Goal: Information Seeking & Learning: Learn about a topic

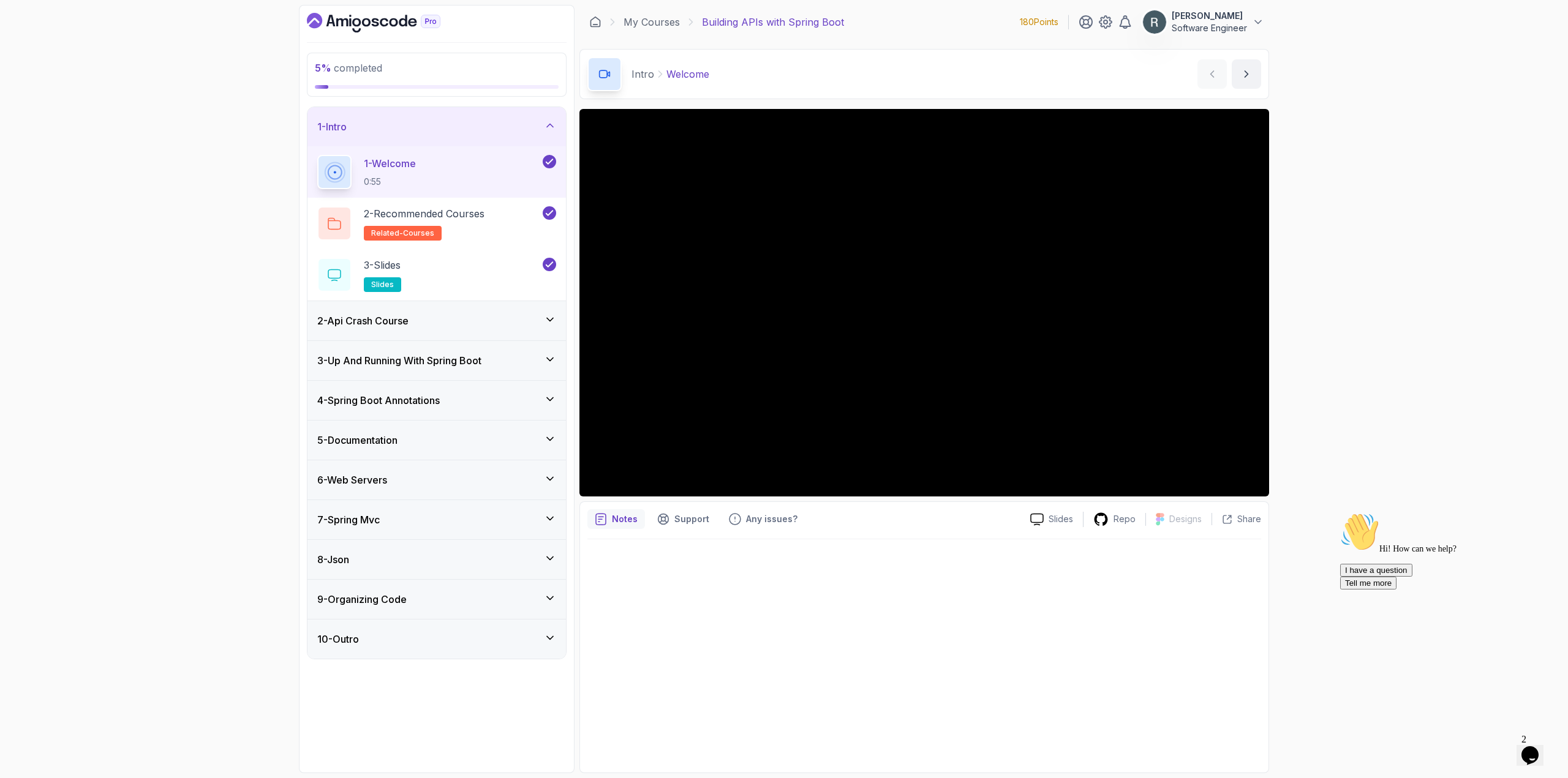
click at [462, 322] on div "2 - Api Crash Course" at bounding box center [437, 321] width 239 height 15
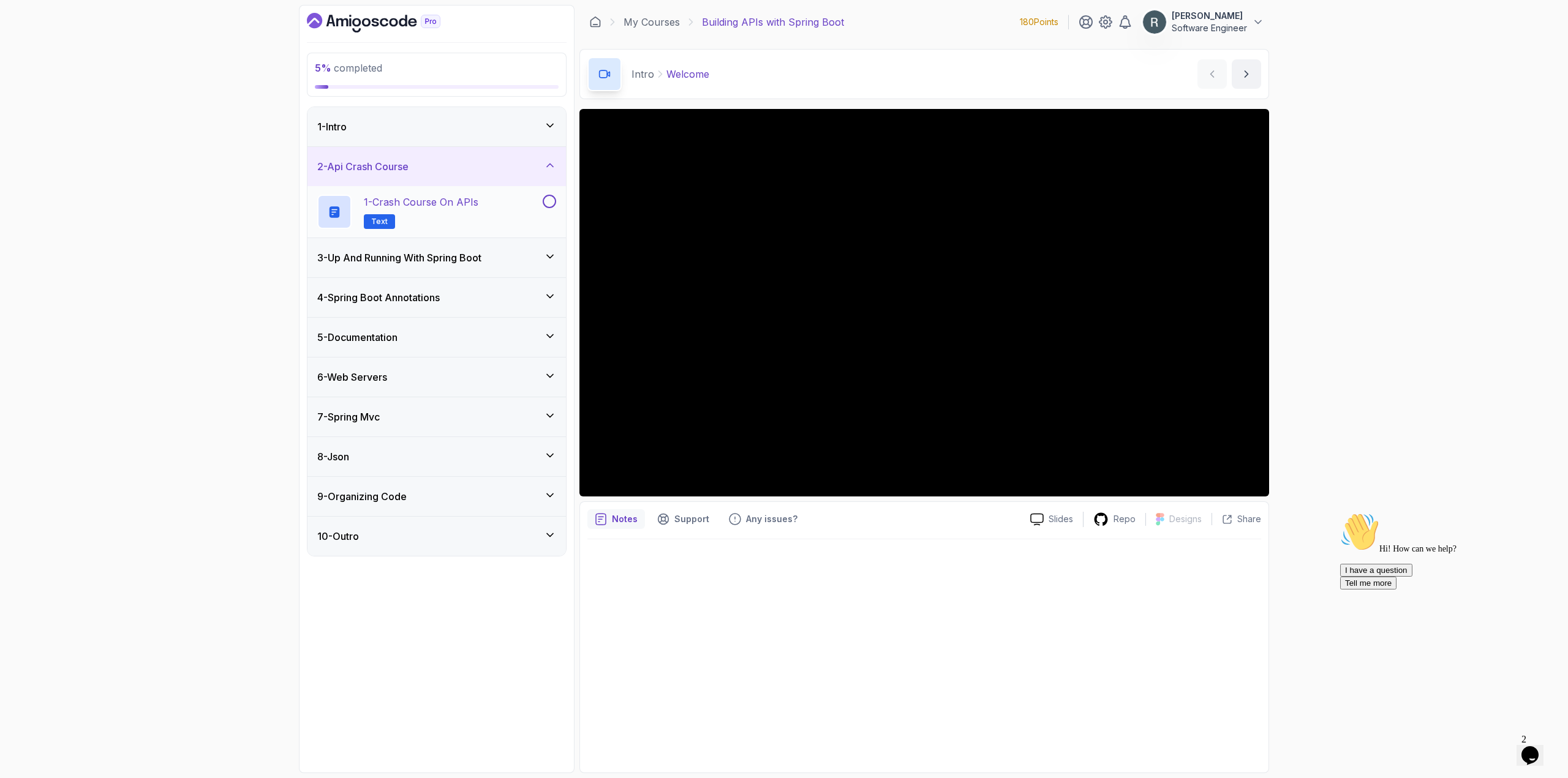
click at [483, 218] on div "1 - Crash Course on APIs Text" at bounding box center [429, 212] width 223 height 35
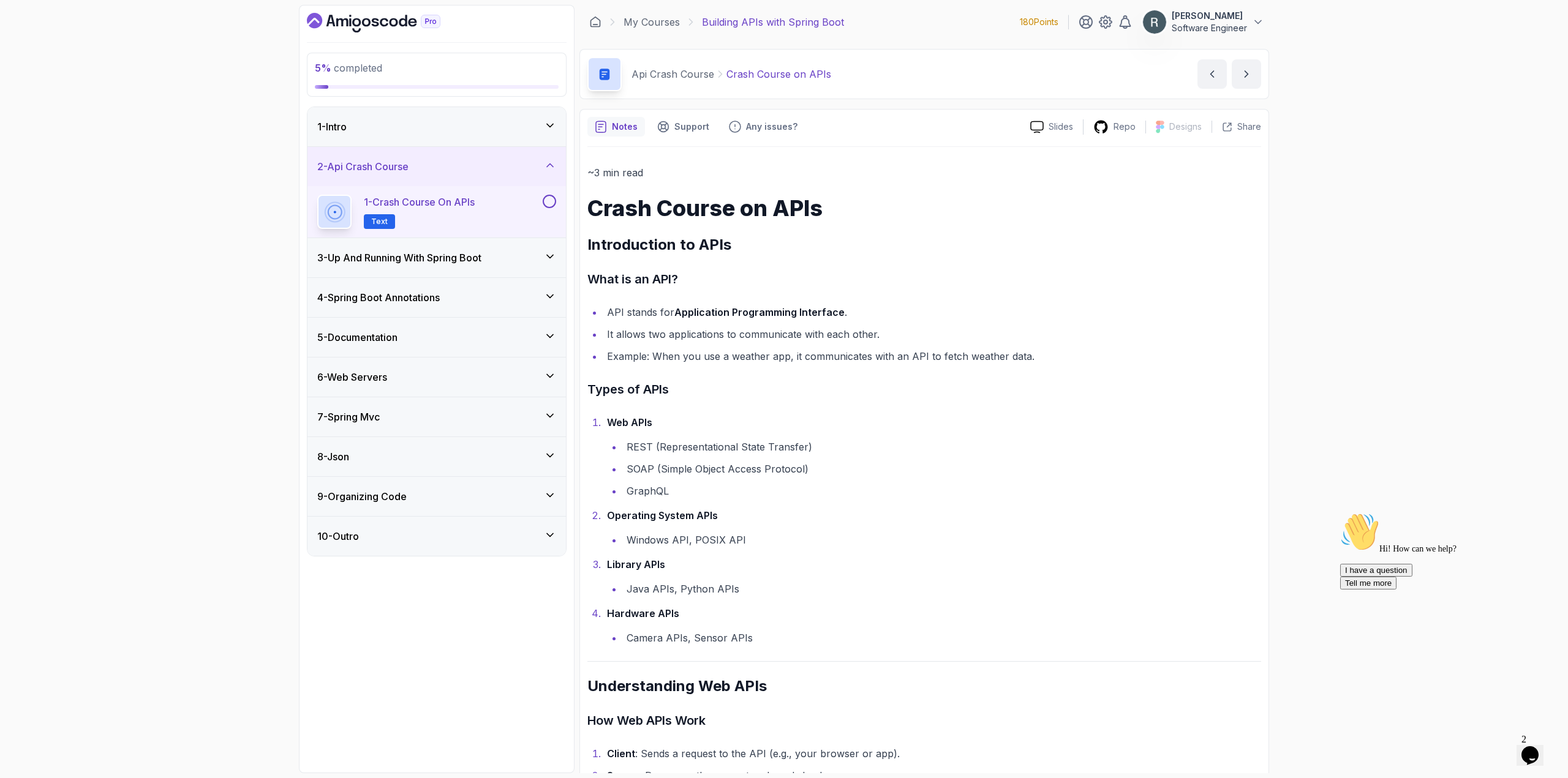
click at [556, 201] on div "1 - Crash Course on APIs Text" at bounding box center [436, 211] width 258 height 51
click at [550, 202] on button at bounding box center [549, 201] width 13 height 13
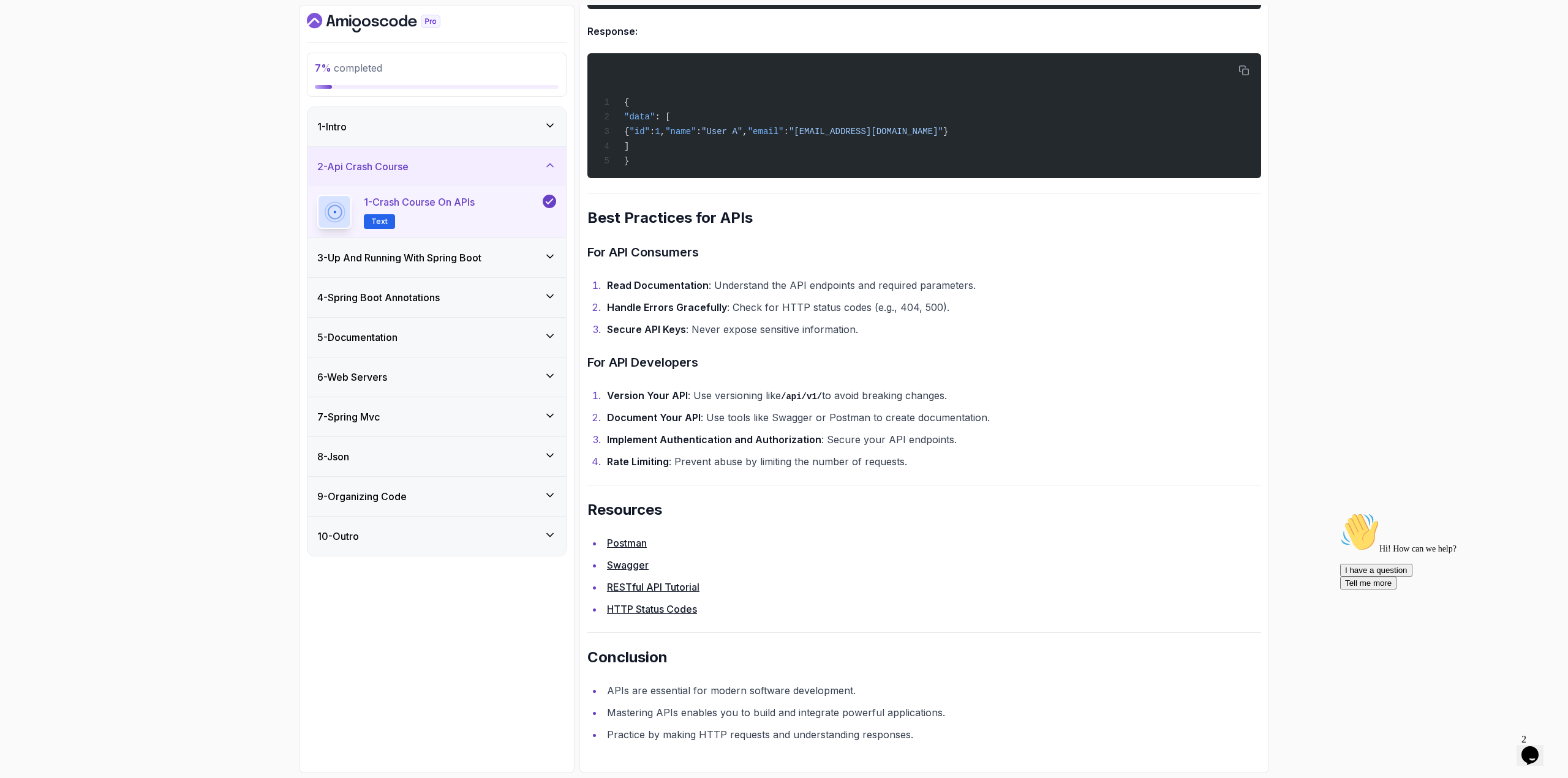
scroll to position [2292, 0]
click at [819, 421] on li "Document Your API : Use tools like Swagger or Postman to create documentation." at bounding box center [932, 418] width 657 height 17
click at [507, 250] on div "3 - Up And Running With Spring Boot" at bounding box center [436, 258] width 258 height 39
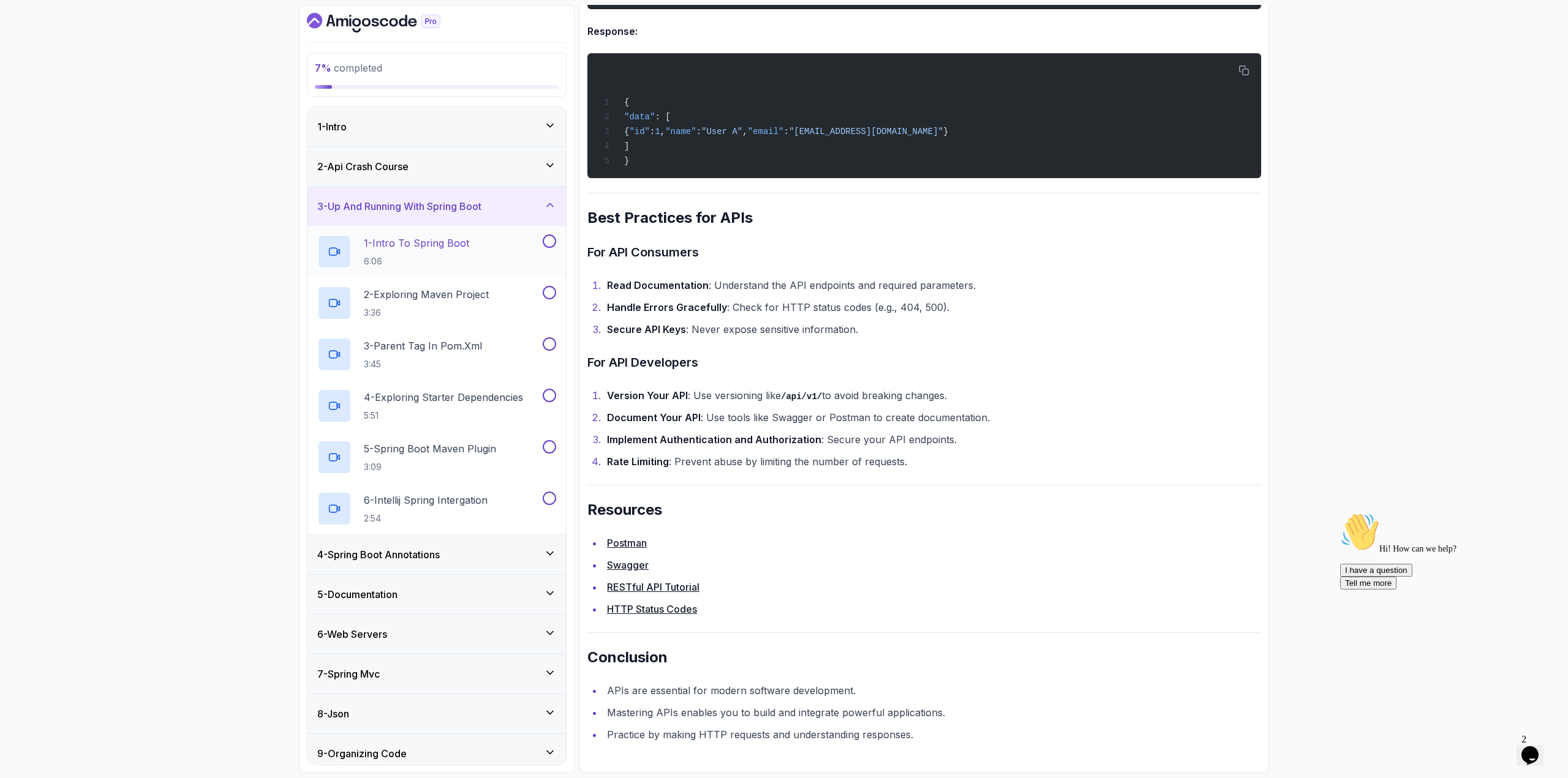
click at [507, 252] on div "1 - Intro To Spring Boot 6:06" at bounding box center [429, 252] width 223 height 35
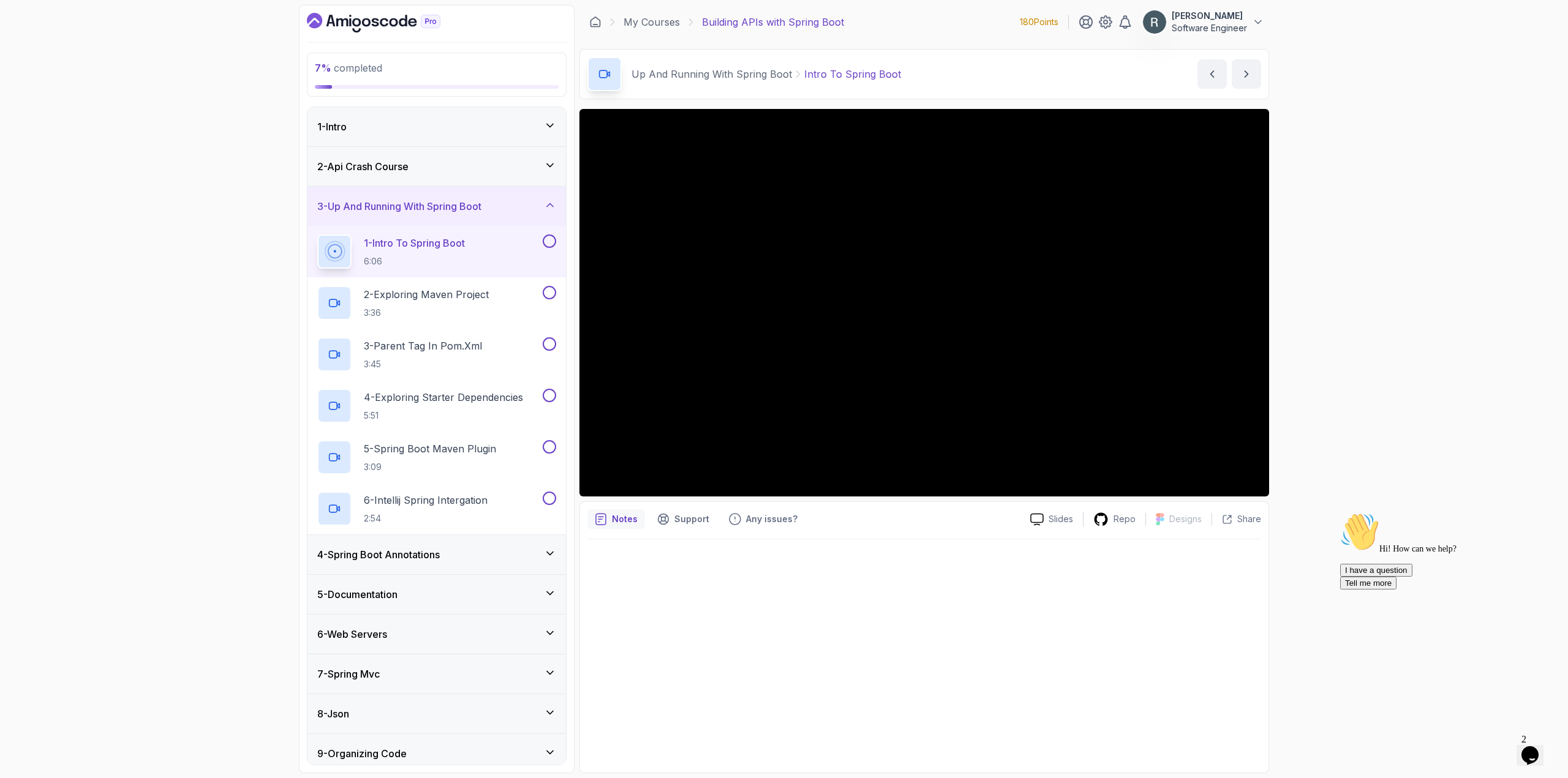
click at [545, 242] on button at bounding box center [549, 241] width 13 height 13
click at [466, 300] on p "2 - Exploring Maven Project" at bounding box center [426, 294] width 125 height 15
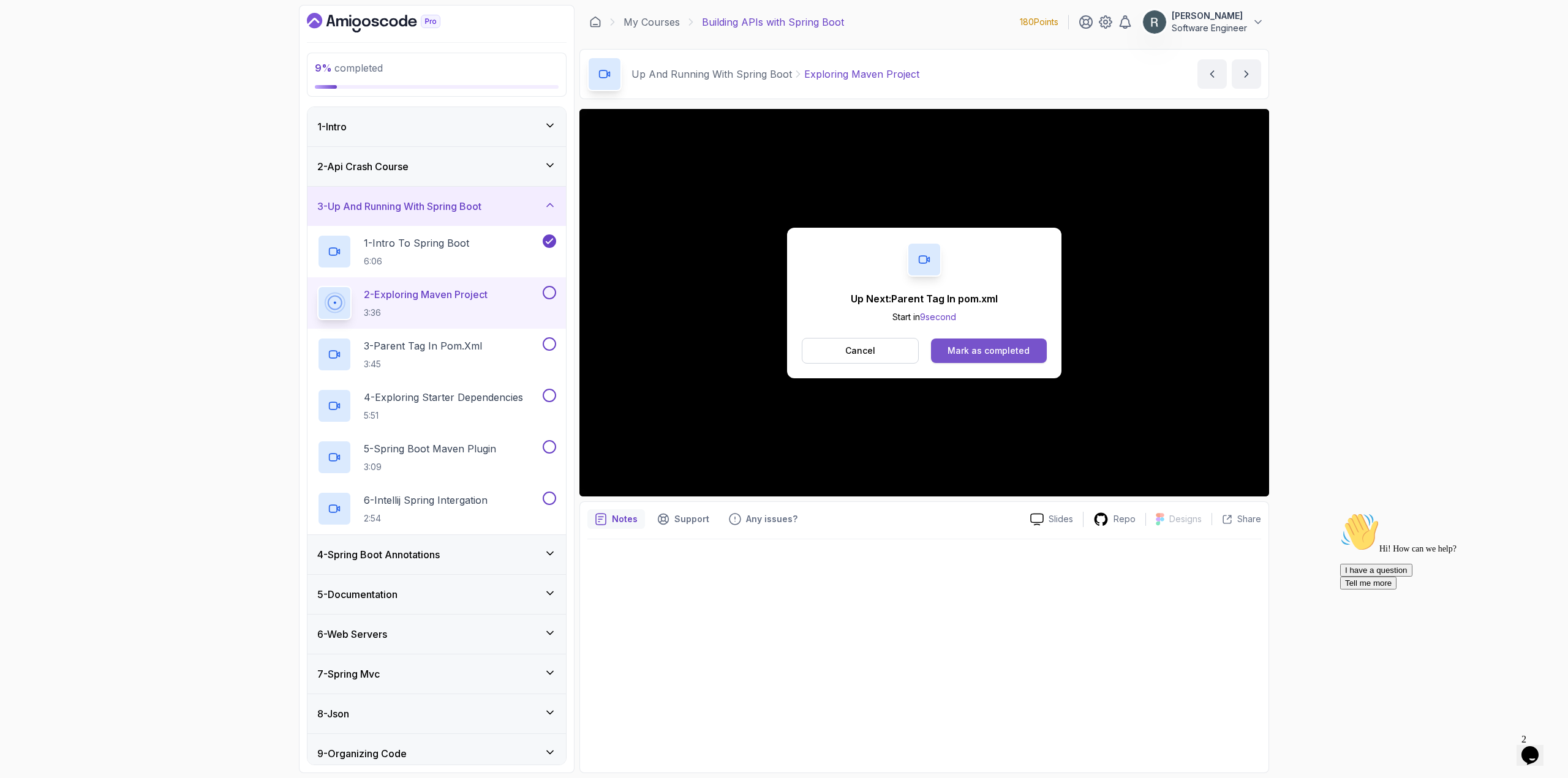
click at [986, 348] on div "Mark as completed" at bounding box center [989, 350] width 82 height 12
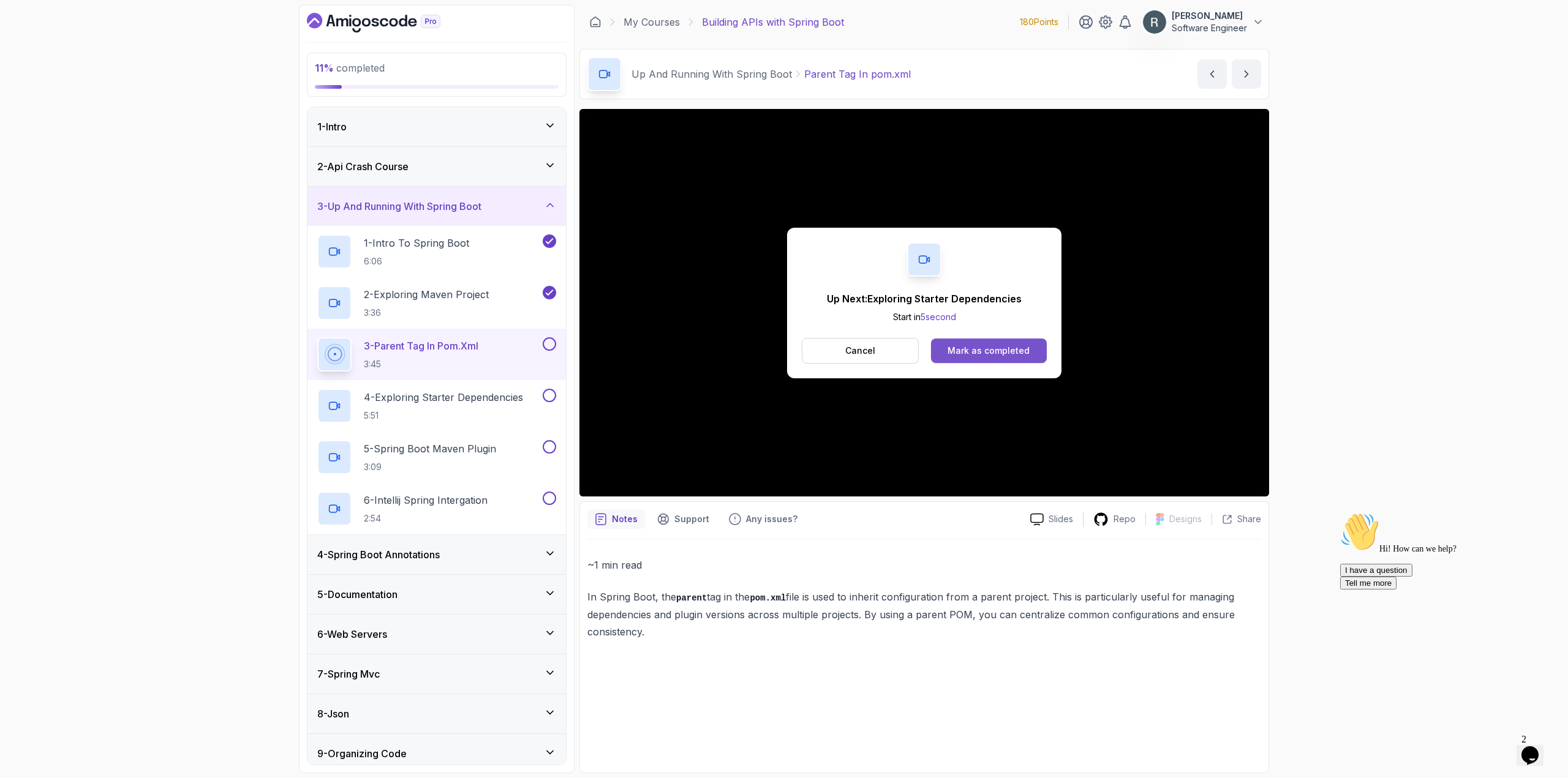
click at [990, 353] on div "Mark as completed" at bounding box center [989, 350] width 82 height 12
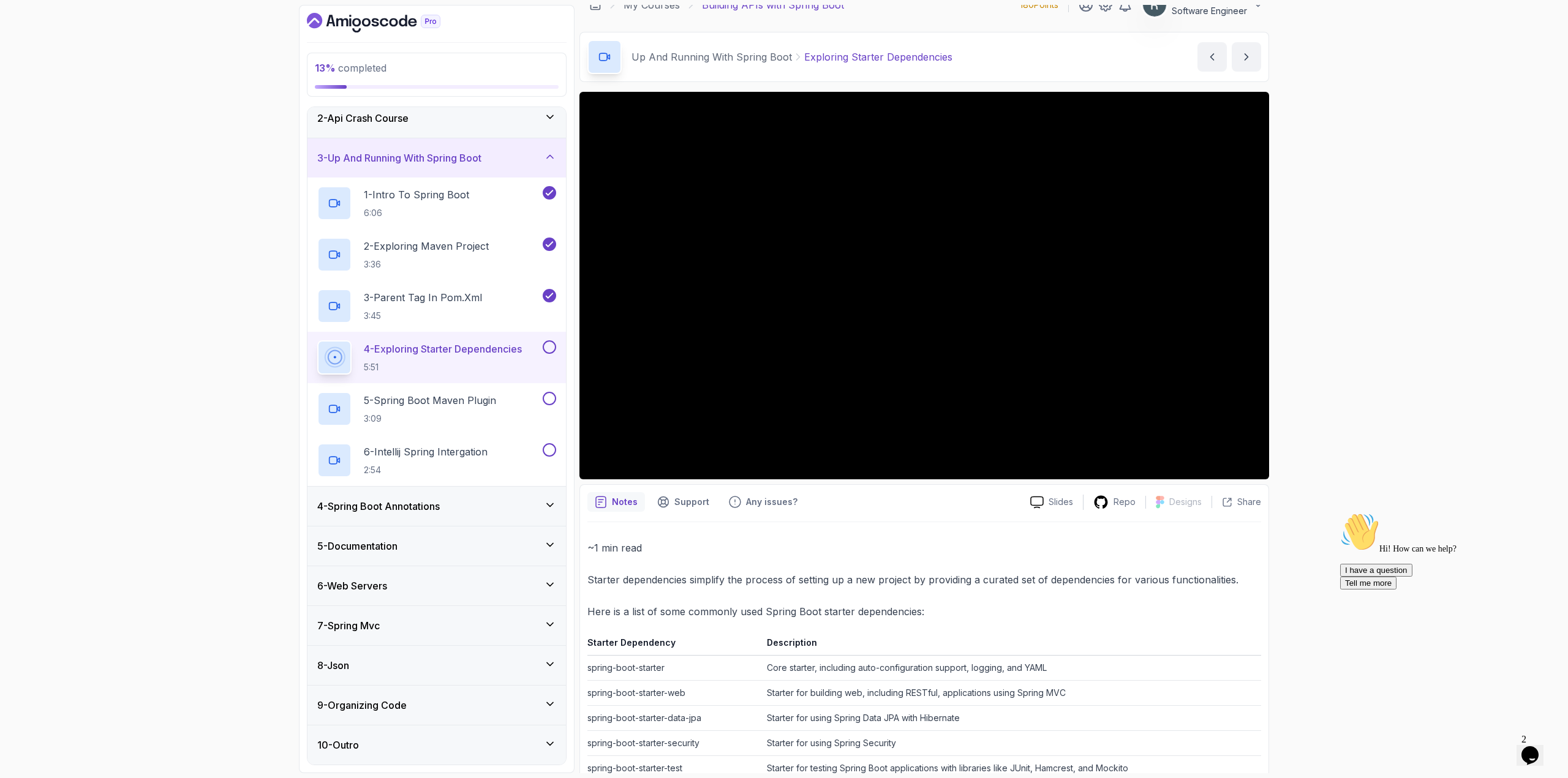
scroll to position [7, 0]
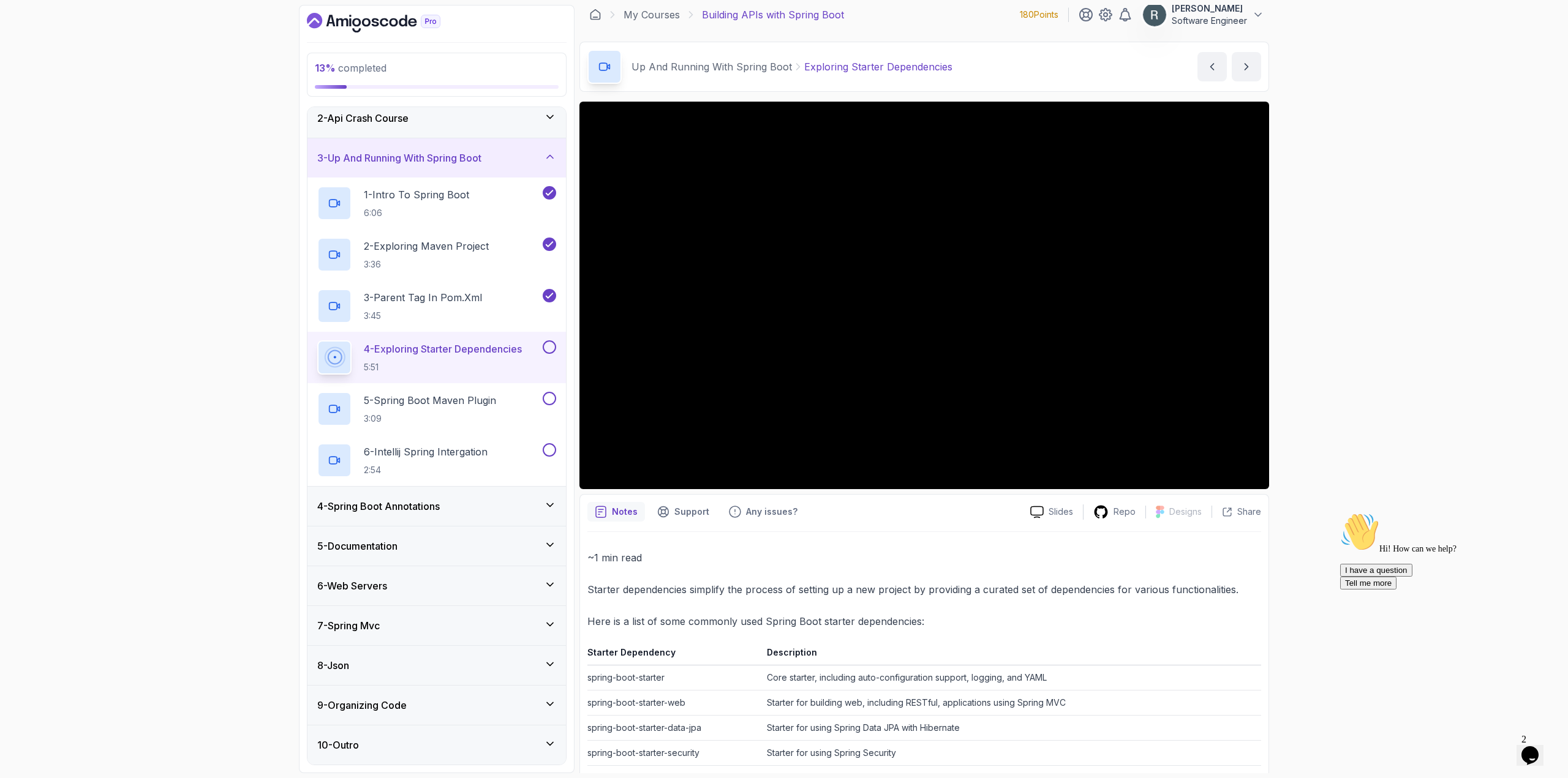
click at [552, 345] on button at bounding box center [549, 347] width 13 height 13
click at [470, 389] on div "5 - Spring Boot Maven Plugin 3:09" at bounding box center [436, 408] width 258 height 51
click at [466, 401] on p "5 - Spring Boot Maven Plugin" at bounding box center [430, 400] width 132 height 15
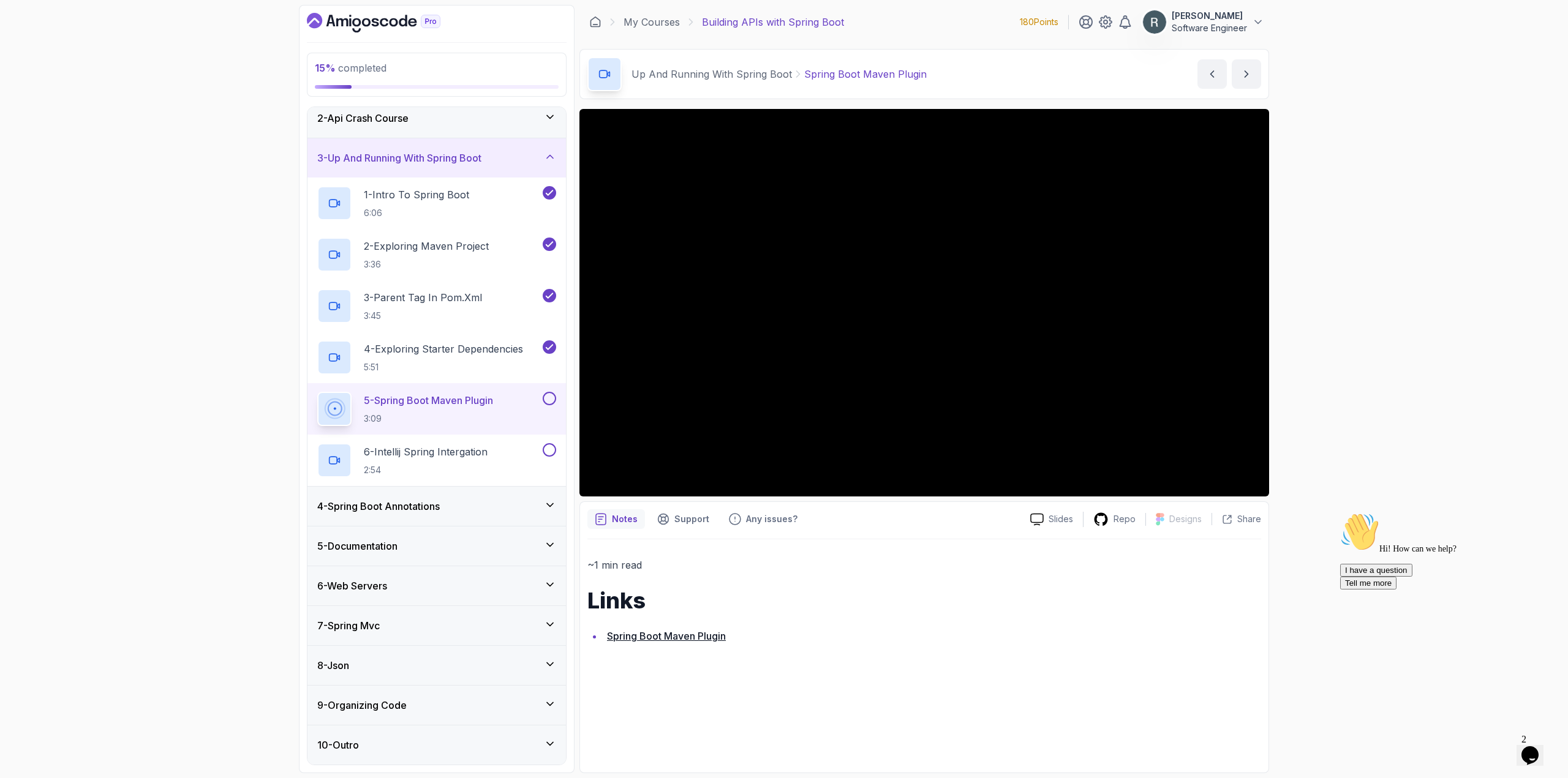
click at [1538, 747] on icon "$i18n('chat', 'chat_widget')" at bounding box center [1530, 755] width 17 height 19
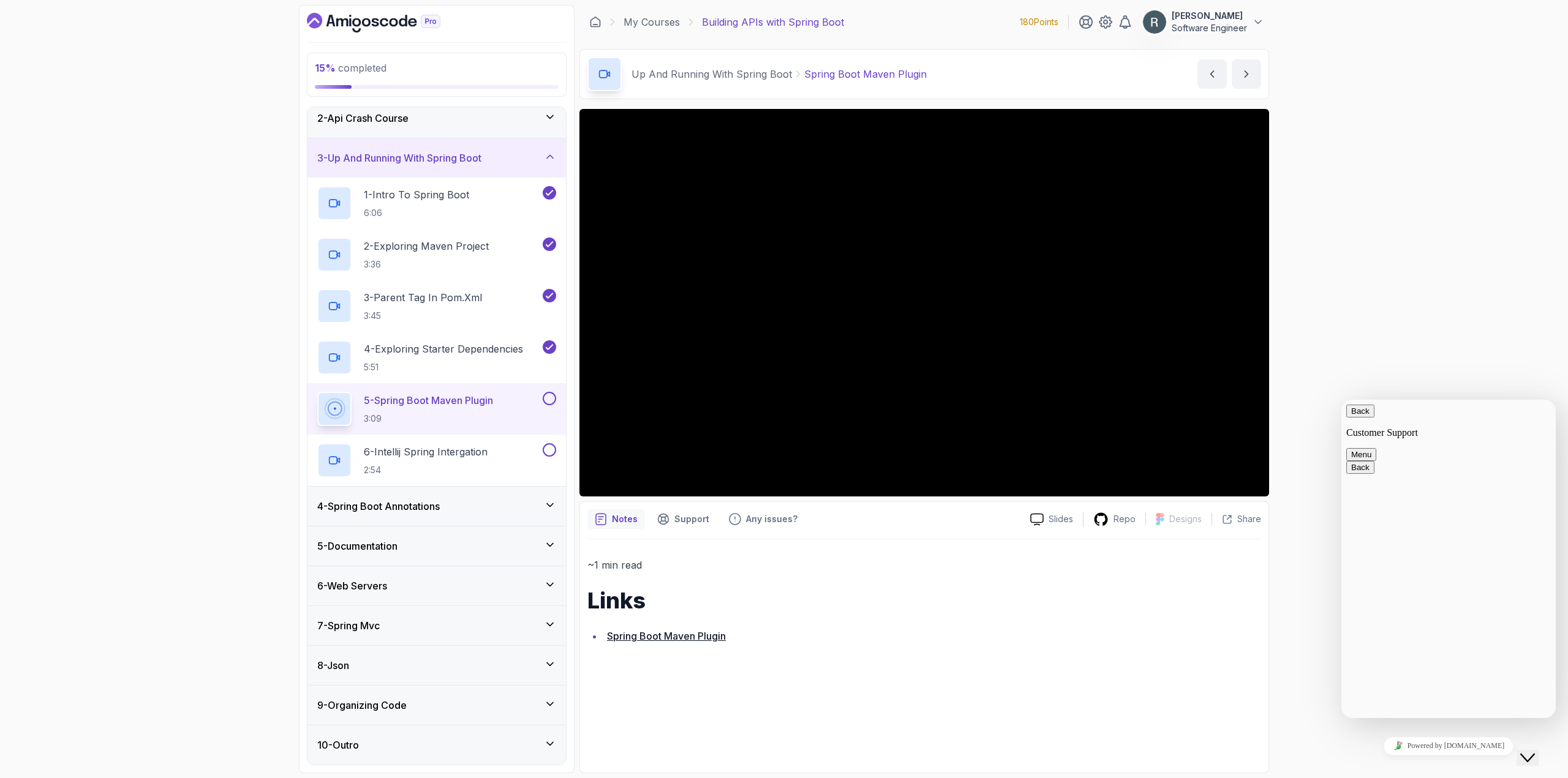
click at [1530, 751] on icon "Close Chat This icon closes the chat window." at bounding box center [1527, 758] width 15 height 15
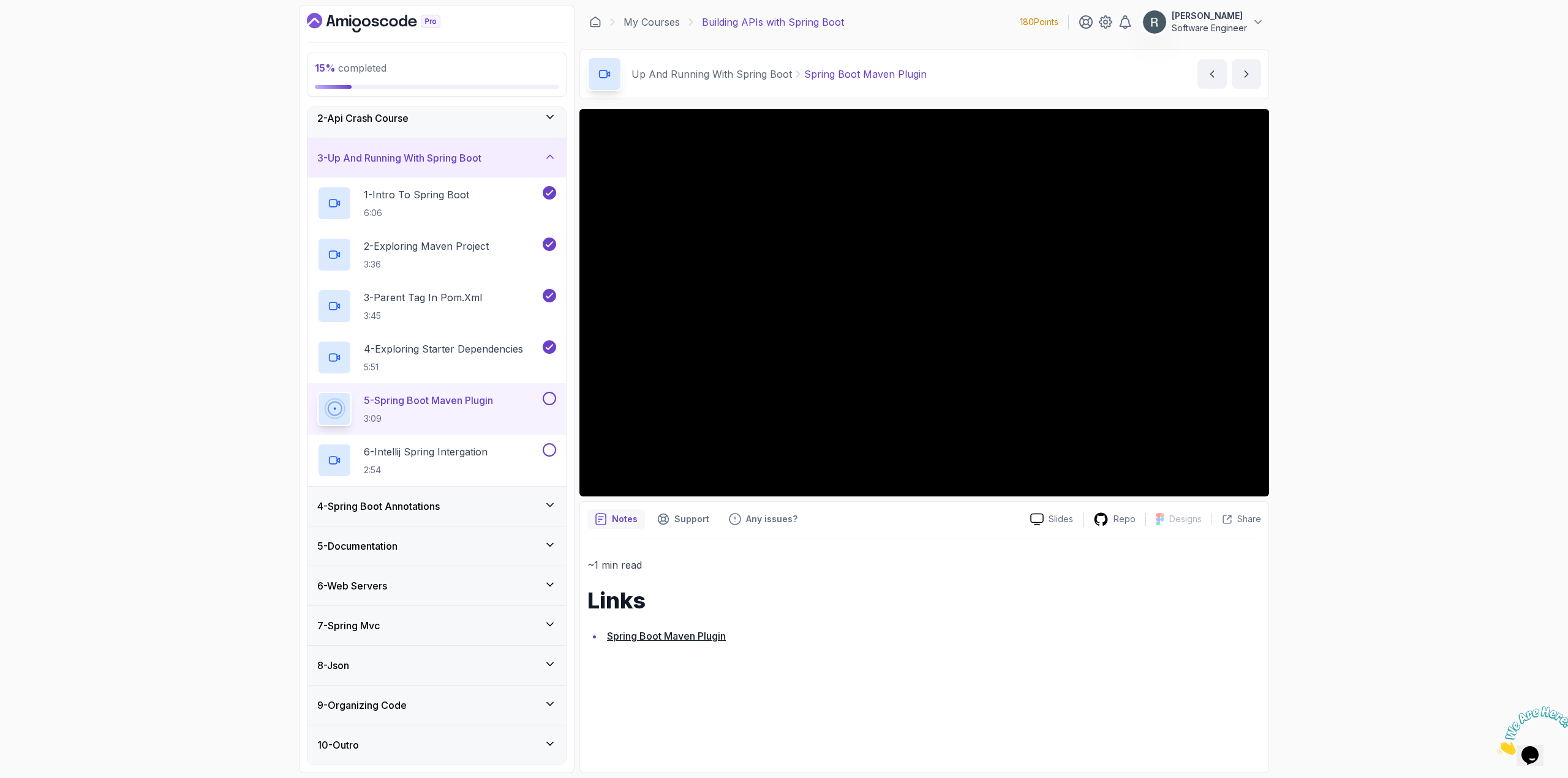
click at [546, 401] on button at bounding box center [549, 398] width 13 height 13
click at [484, 459] on h2 "6 - Intellij Spring Intergation 2:54" at bounding box center [426, 460] width 124 height 32
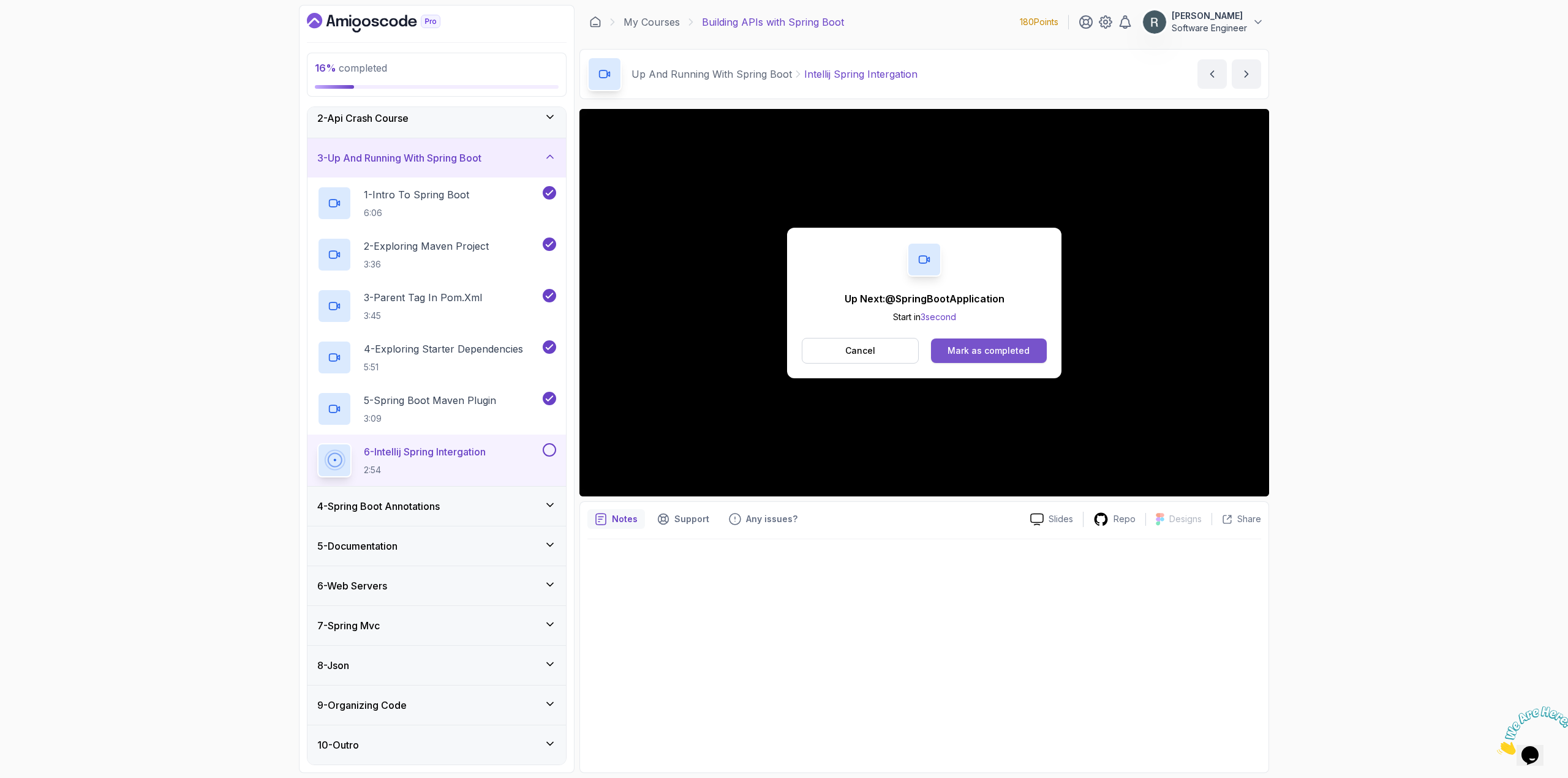
click at [1017, 347] on div "Mark as completed" at bounding box center [989, 350] width 82 height 12
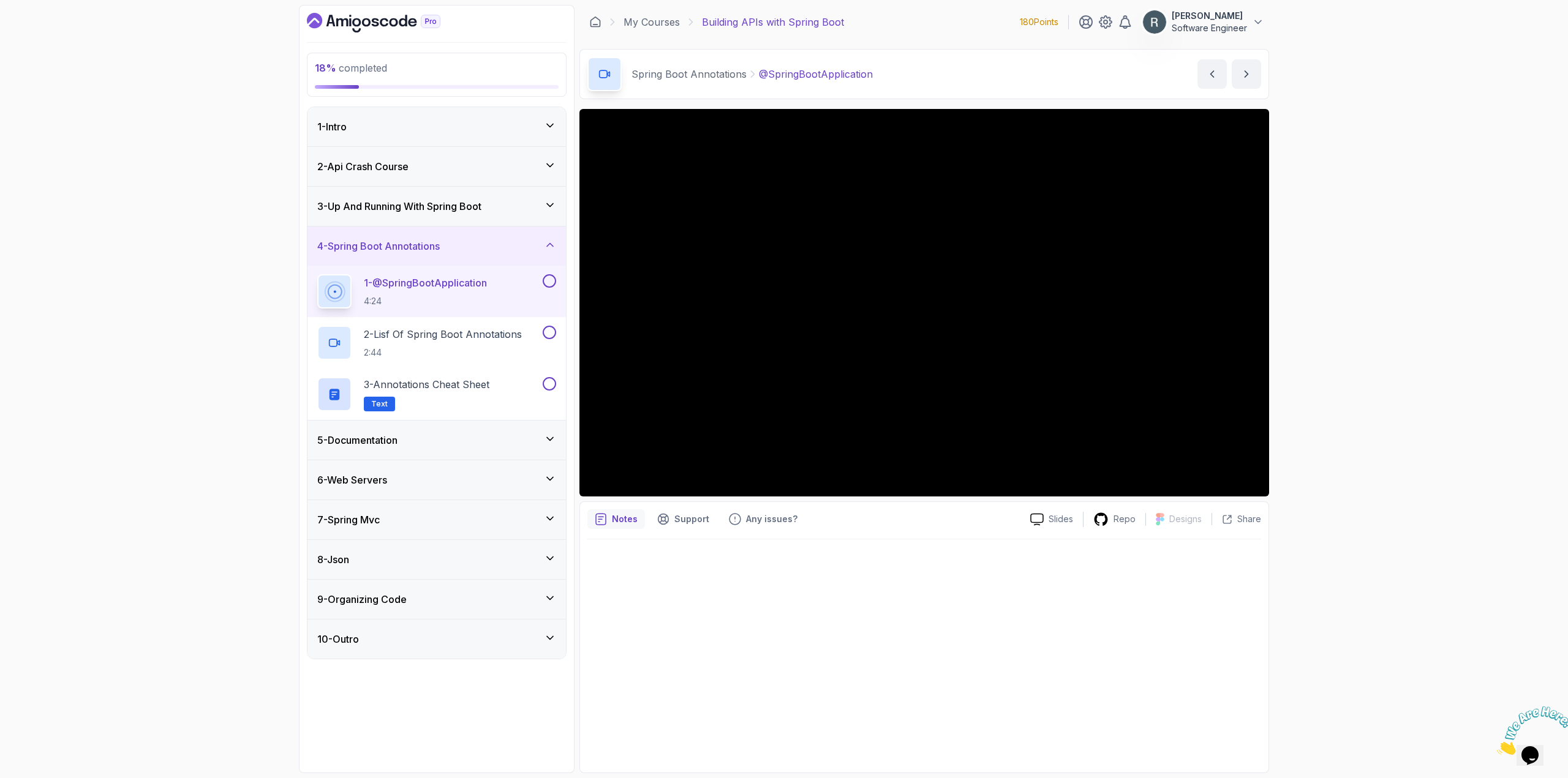
click at [548, 278] on button at bounding box center [549, 281] width 13 height 13
click at [497, 329] on p "2 - Lisf Of Spring Boot Annotations" at bounding box center [443, 334] width 158 height 15
click at [555, 336] on button at bounding box center [549, 333] width 13 height 13
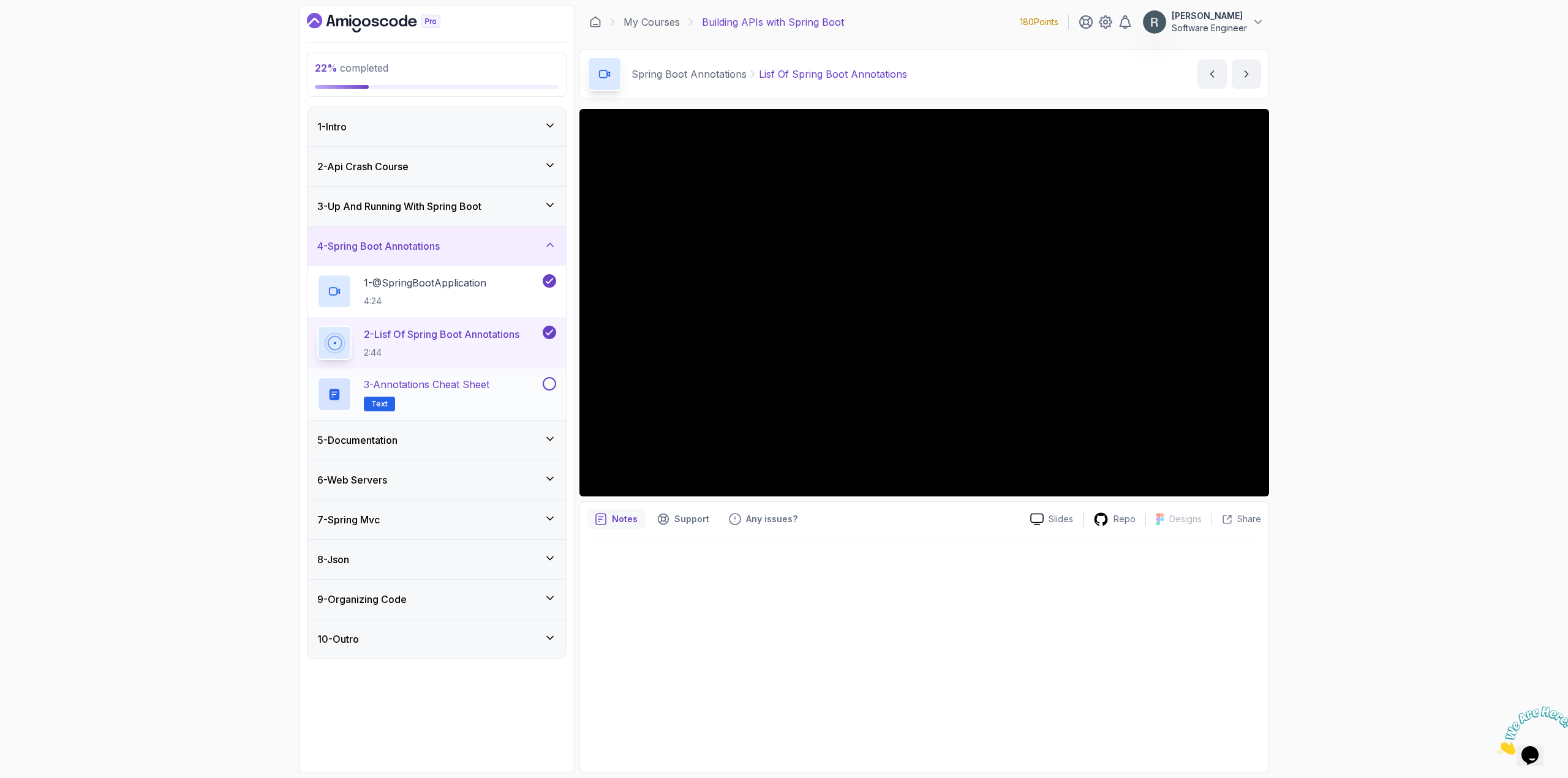
click at [517, 381] on div "3 - Annotations Cheat Sheet Text" at bounding box center [429, 394] width 223 height 35
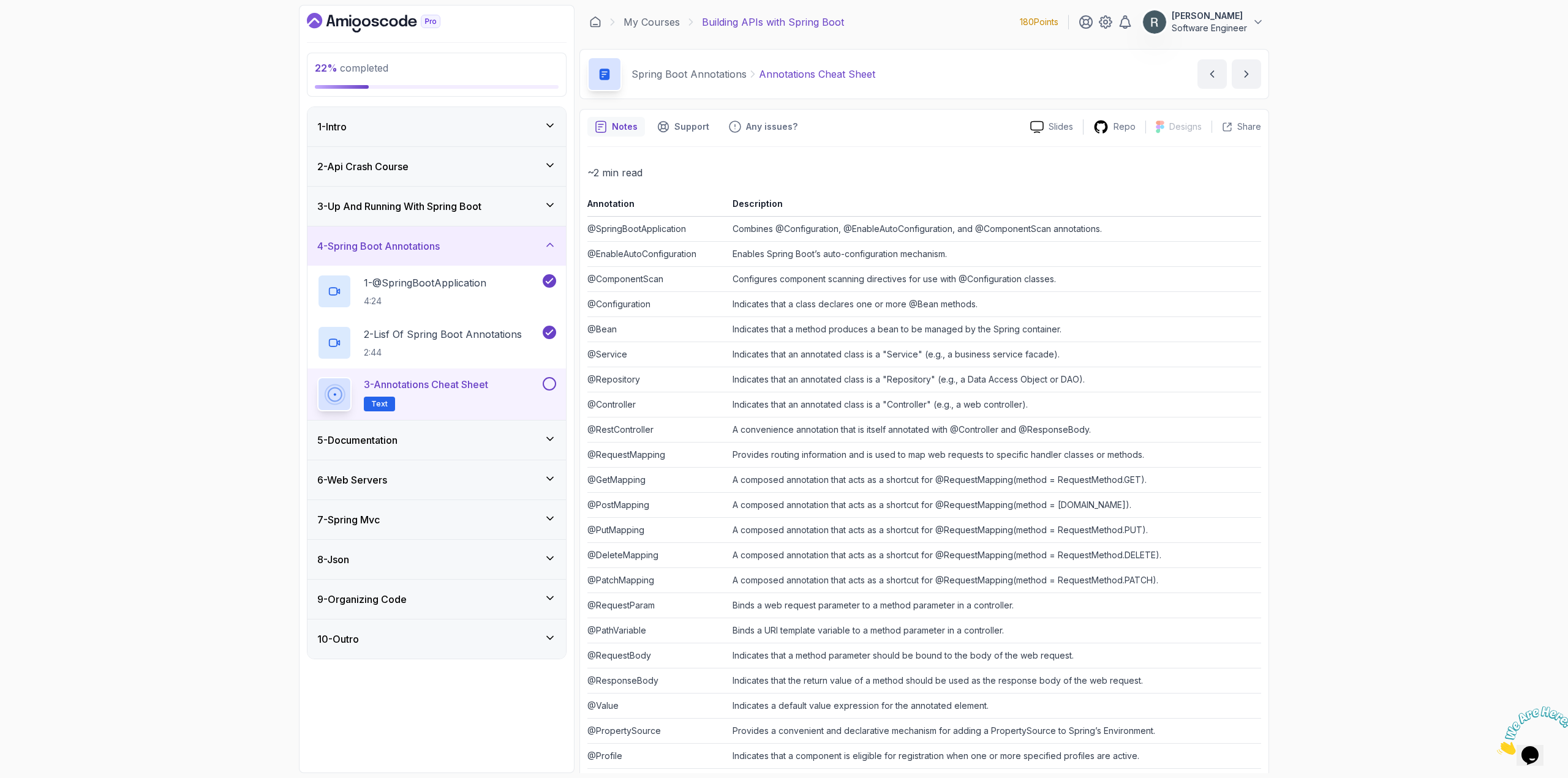
click at [549, 381] on button at bounding box center [549, 384] width 13 height 13
click at [483, 431] on div "5 - Documentation" at bounding box center [436, 440] width 258 height 39
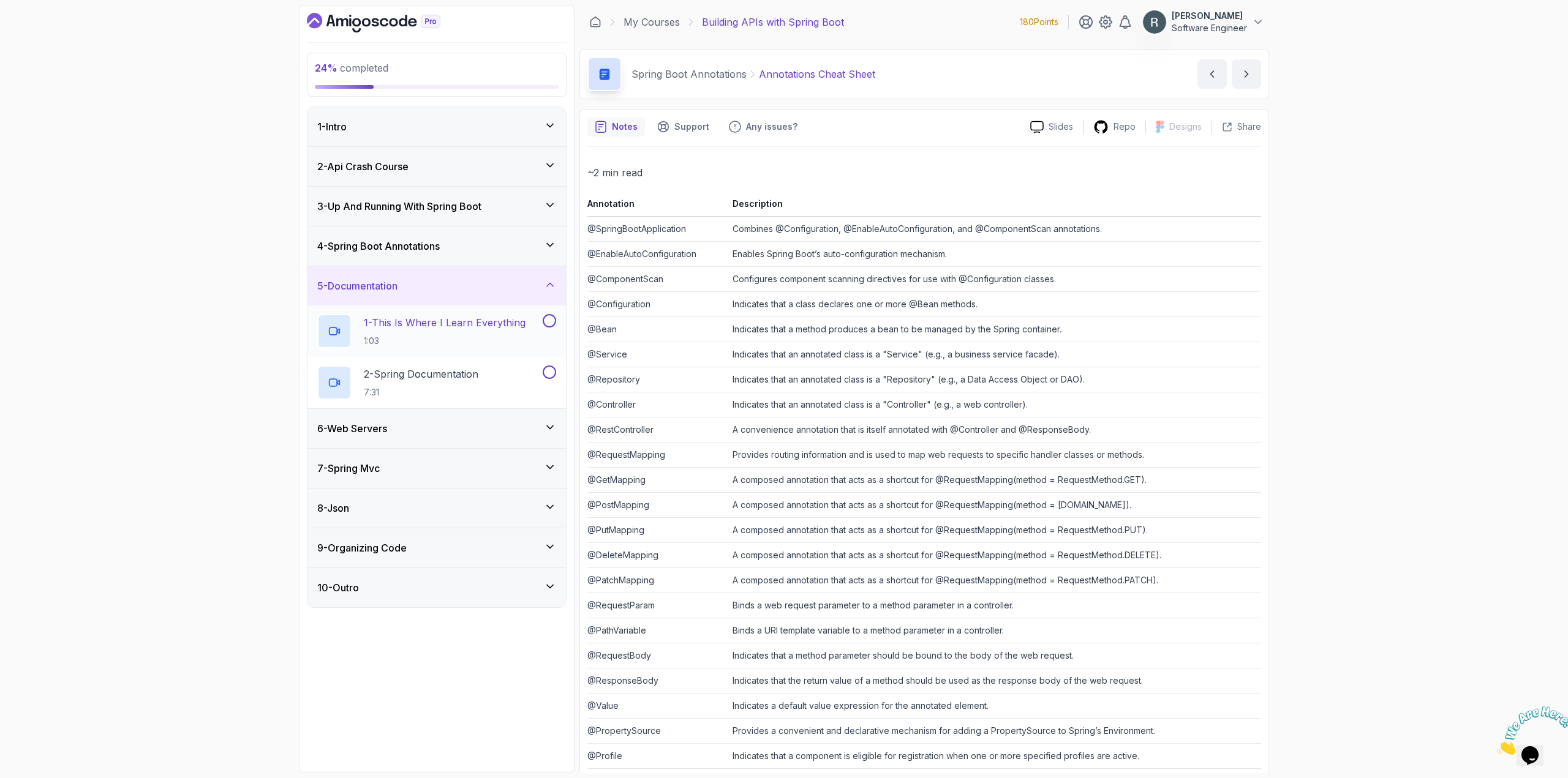
click at [503, 335] on p "1:03" at bounding box center [444, 341] width 161 height 12
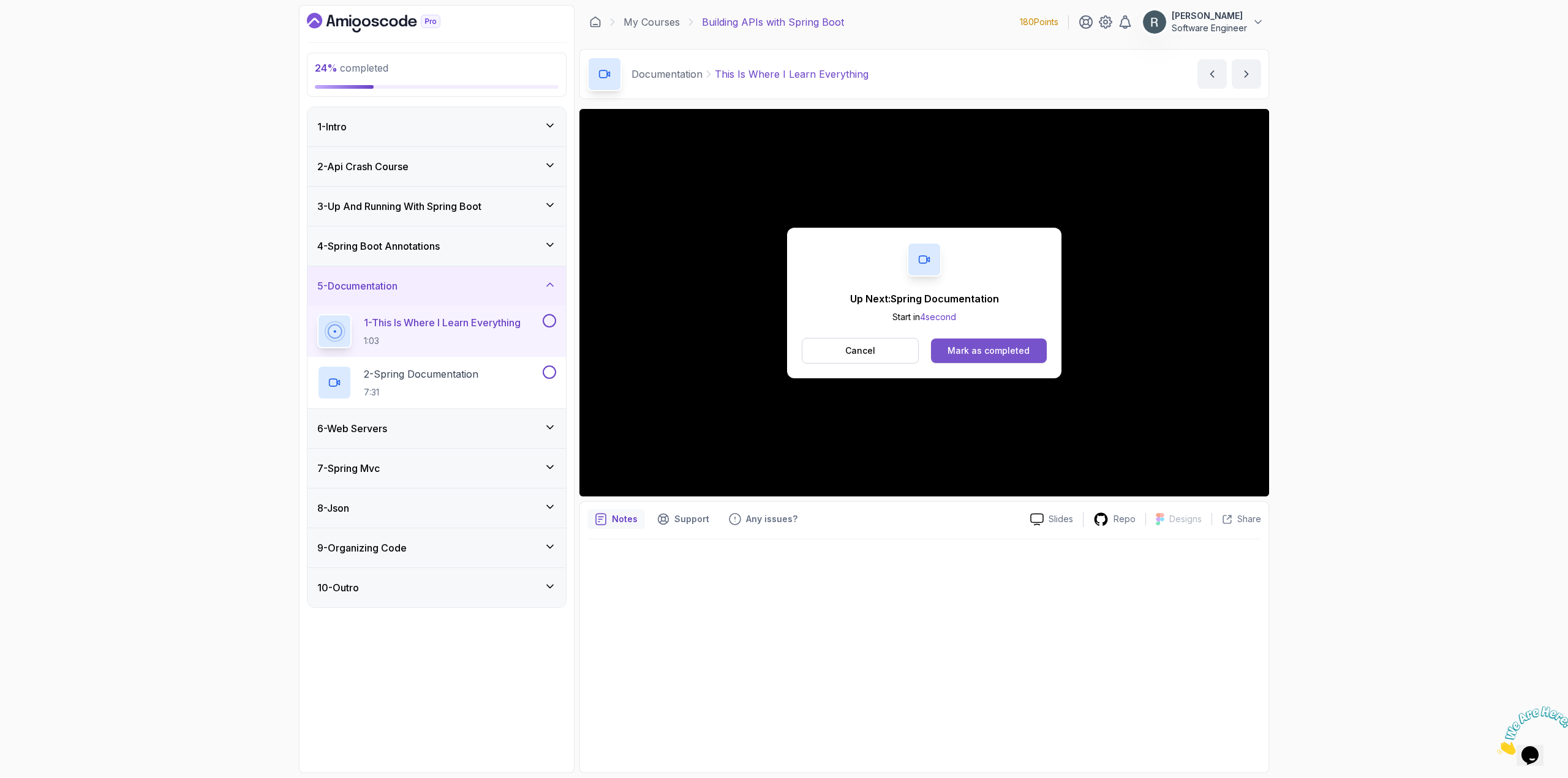
click at [995, 349] on div "Mark as completed" at bounding box center [989, 350] width 82 height 12
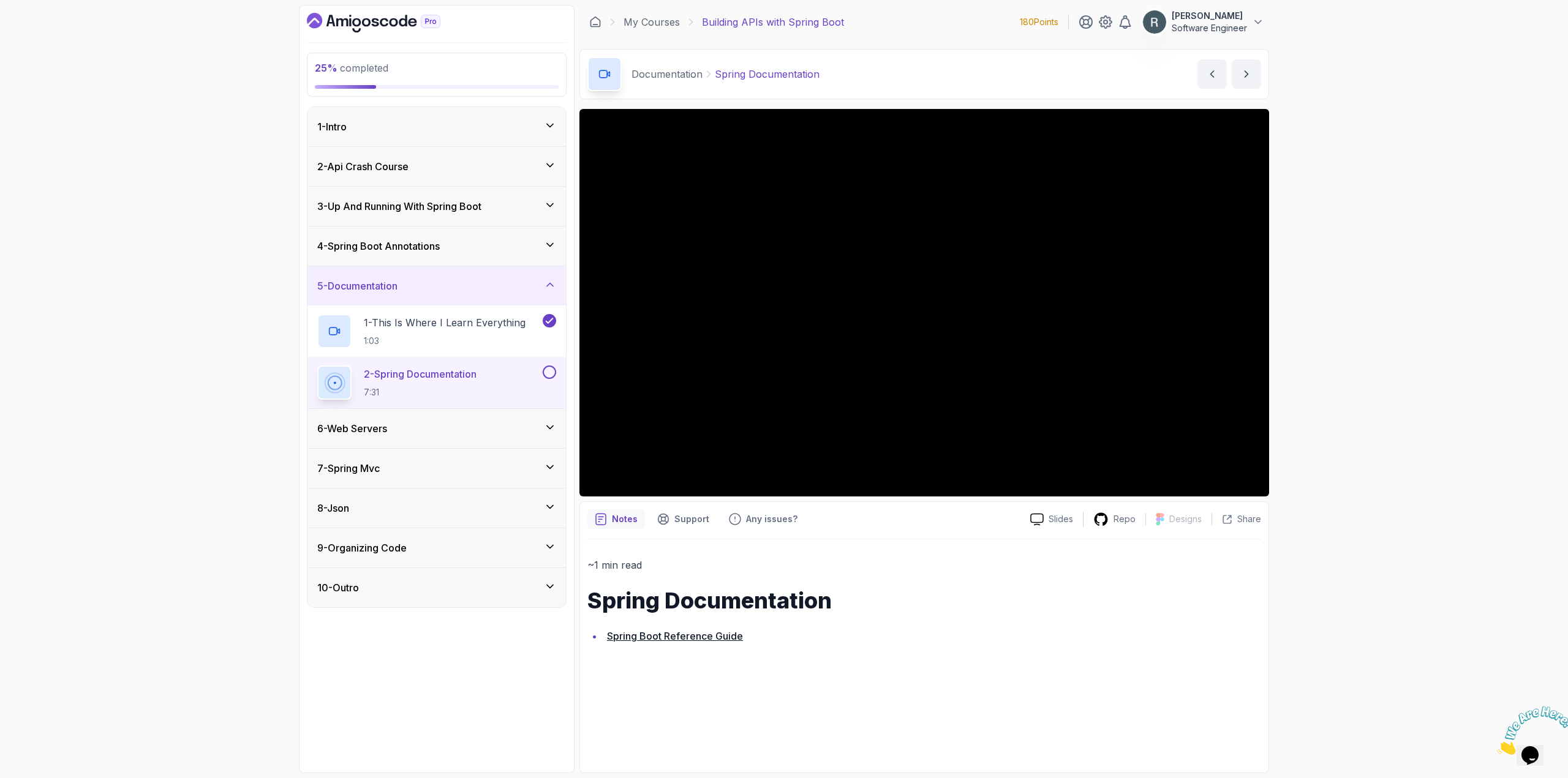
click at [1357, 506] on div "25 % completed 1 - Intro 2 - Api Crash Course 3 - Up And Running With Spring Bo…" at bounding box center [784, 389] width 1568 height 778
click at [553, 370] on button at bounding box center [549, 372] width 13 height 13
click at [495, 422] on div "6 - Web Servers" at bounding box center [437, 428] width 239 height 15
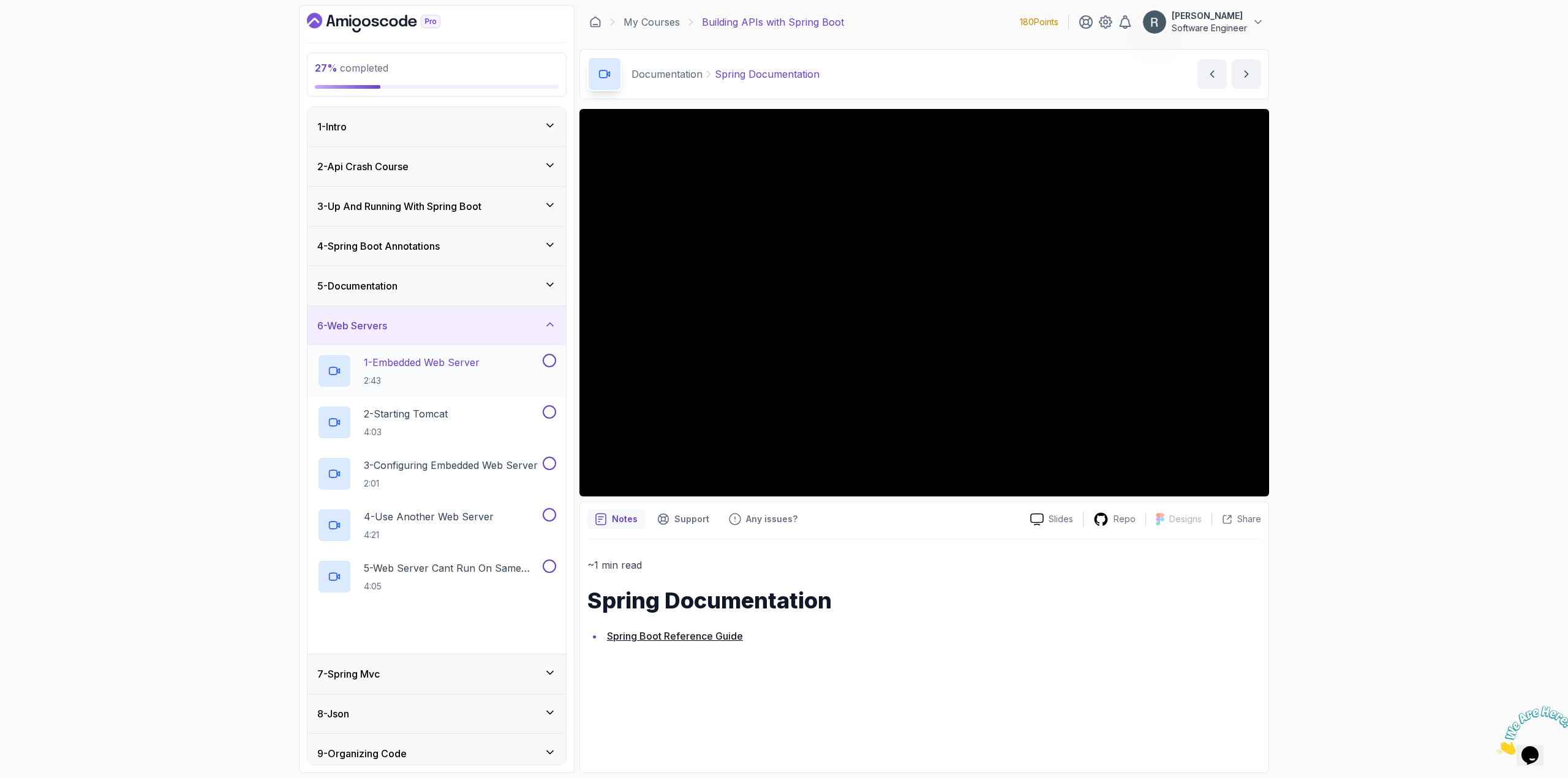
click at [488, 386] on div "1 - Embedded Web Server 2:43" at bounding box center [429, 371] width 223 height 35
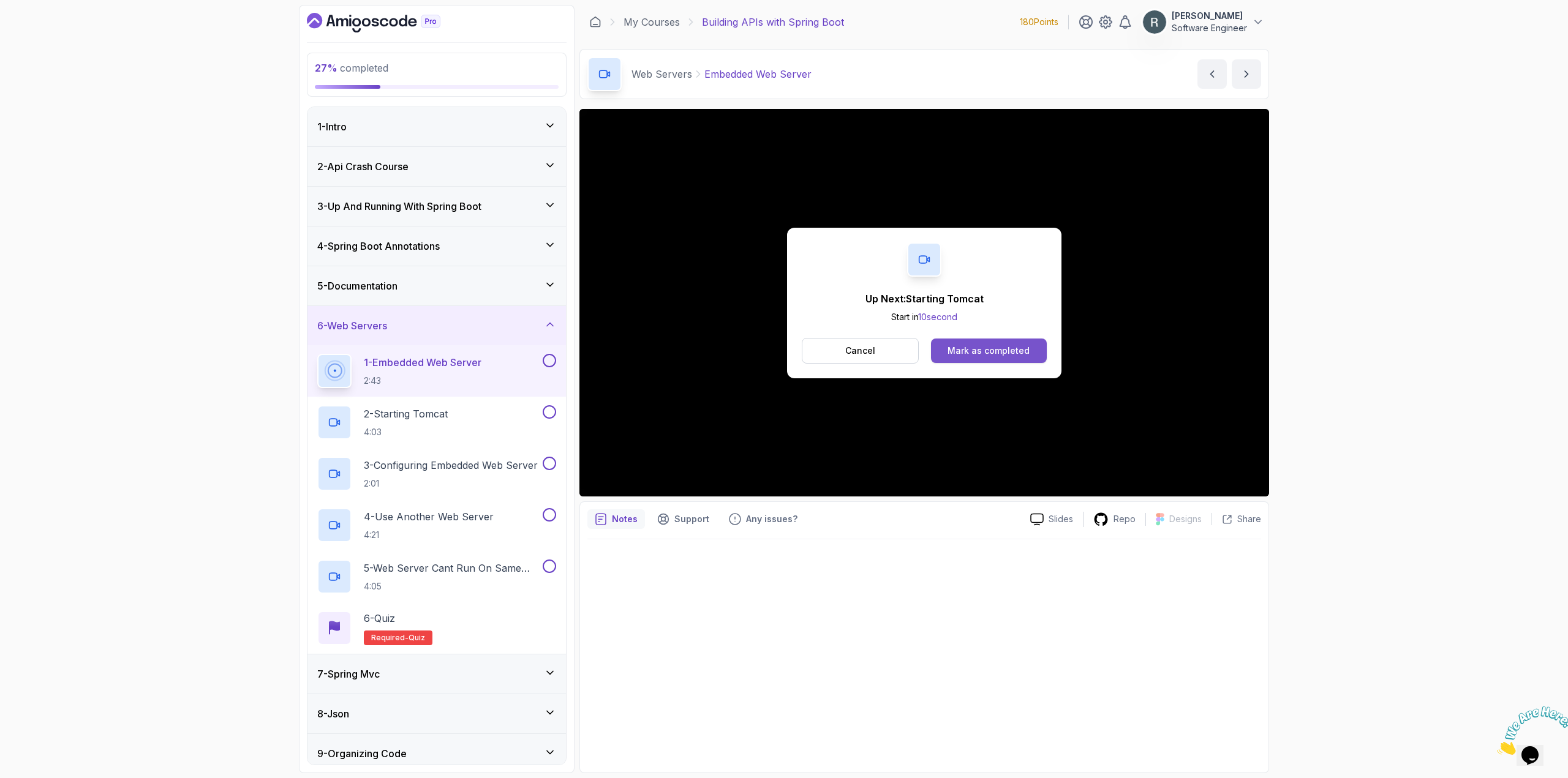
click at [1004, 349] on div "Mark as completed" at bounding box center [989, 350] width 82 height 12
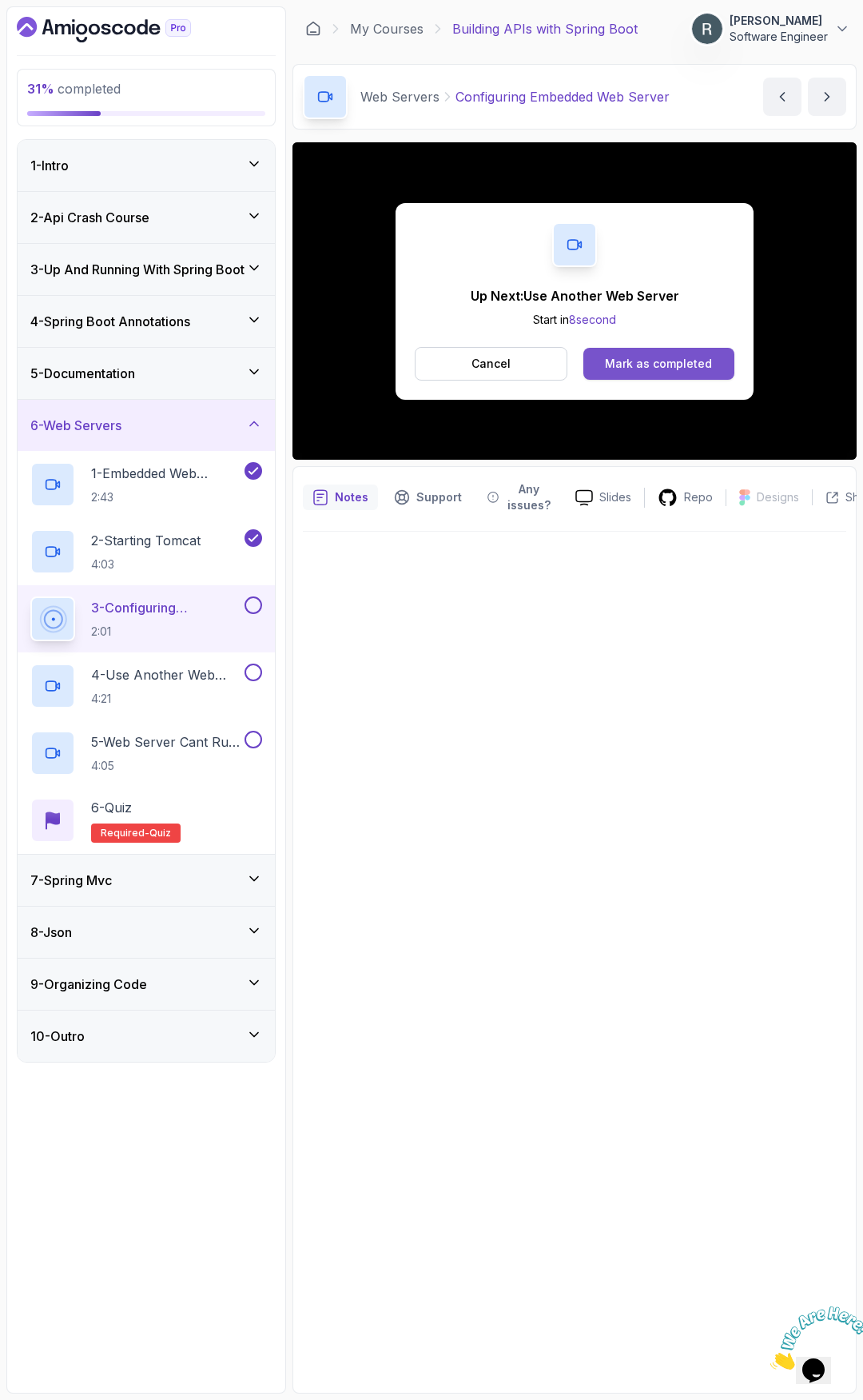
click at [670, 364] on div "Mark as completed" at bounding box center [659, 363] width 107 height 16
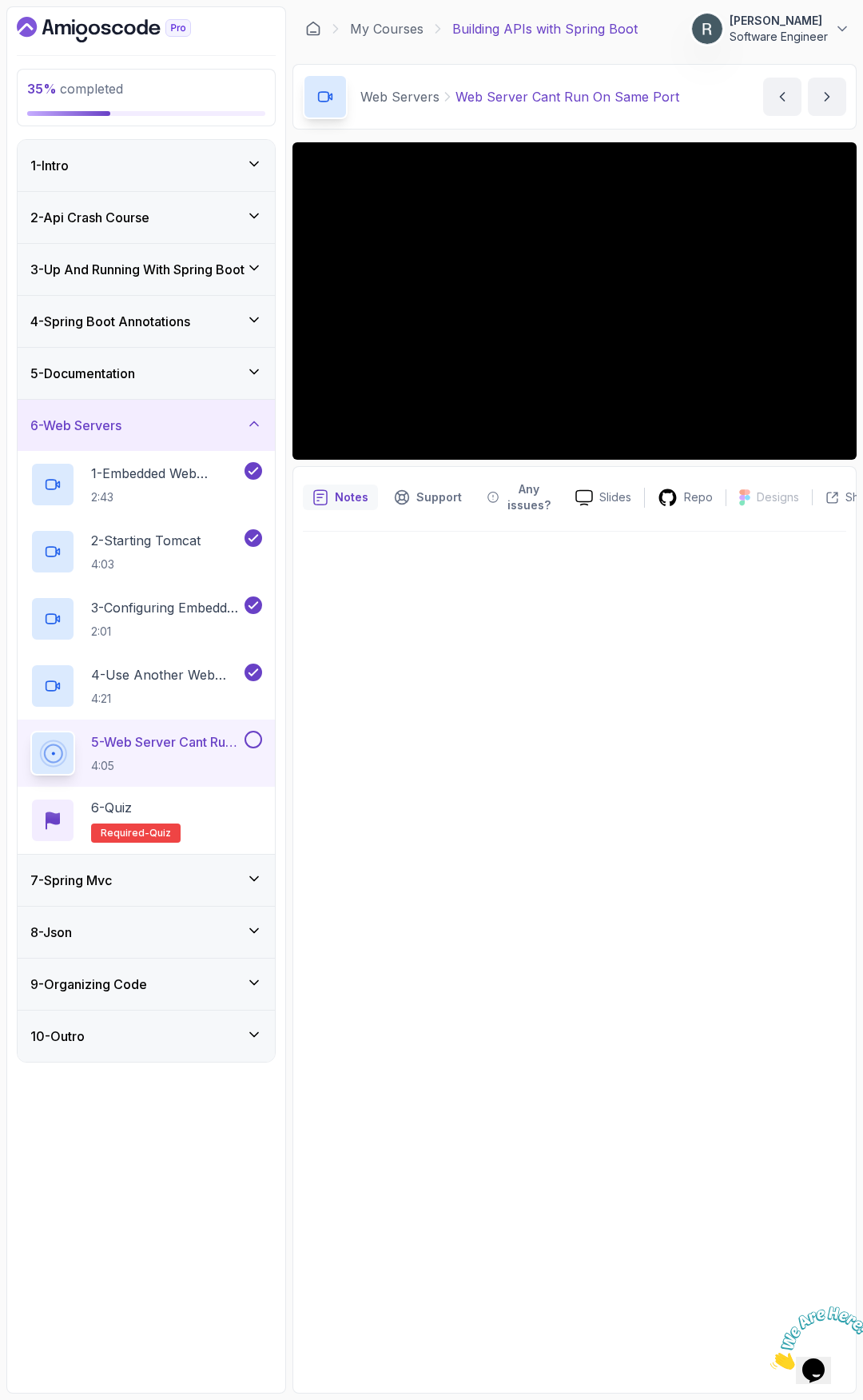
click at [256, 740] on button at bounding box center [253, 739] width 17 height 17
click at [224, 806] on div "6 - Quiz Required- quiz" at bounding box center [146, 820] width 231 height 45
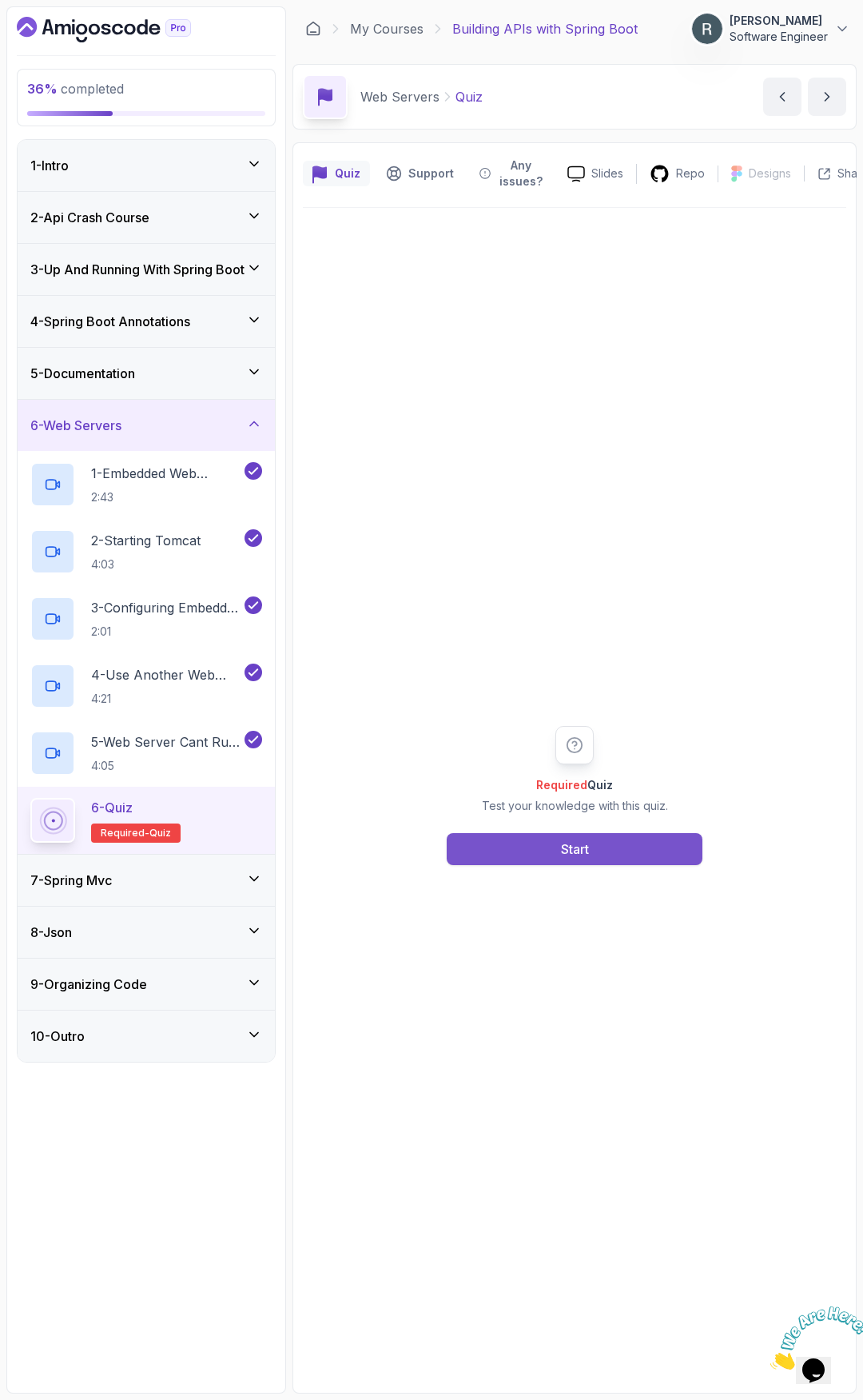
click at [532, 852] on button "Start" at bounding box center [574, 849] width 256 height 32
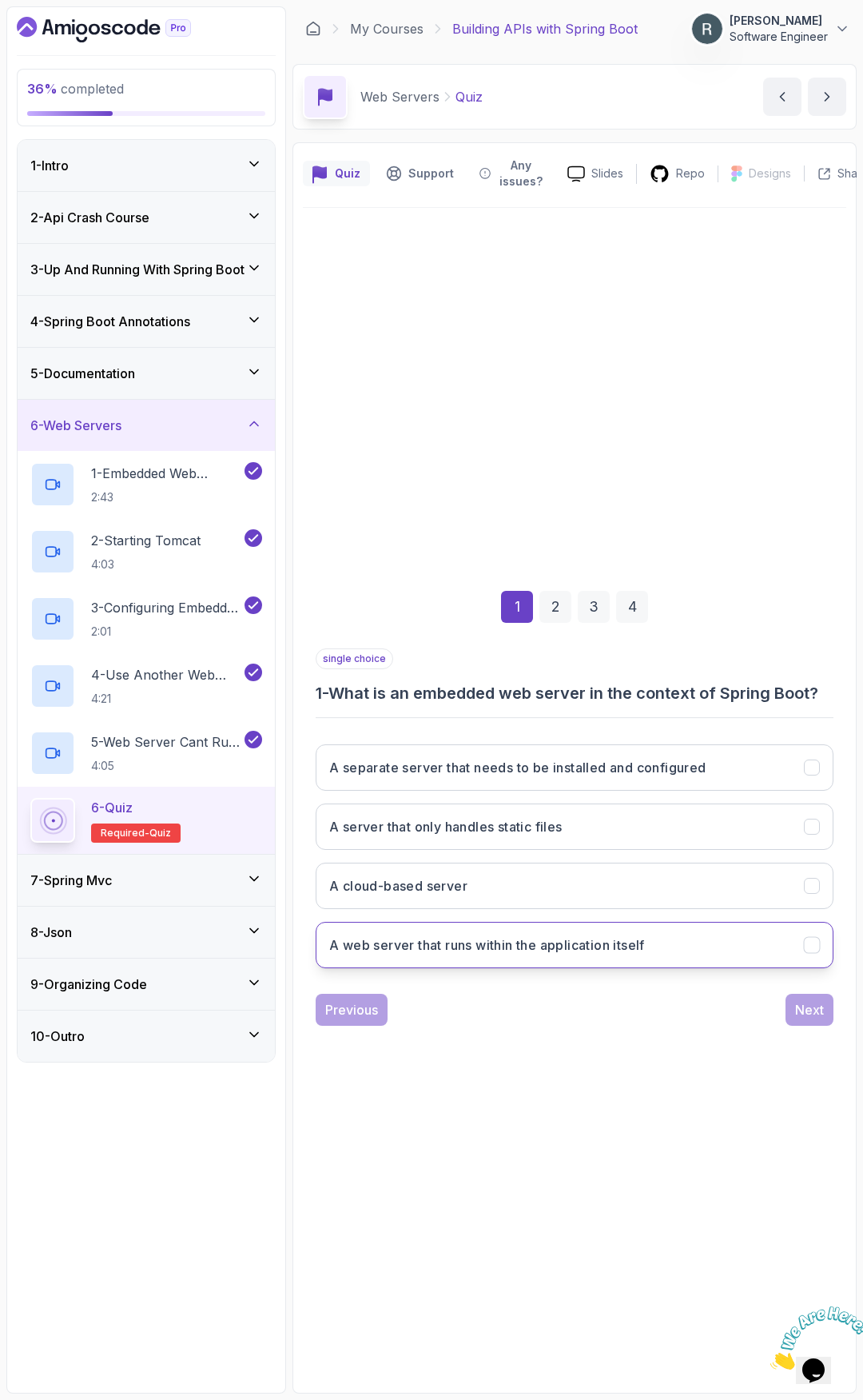
click at [633, 954] on h3 "A web server that runs within the application itself" at bounding box center [487, 945] width 315 height 19
click at [804, 1013] on div "Next" at bounding box center [809, 1010] width 29 height 19
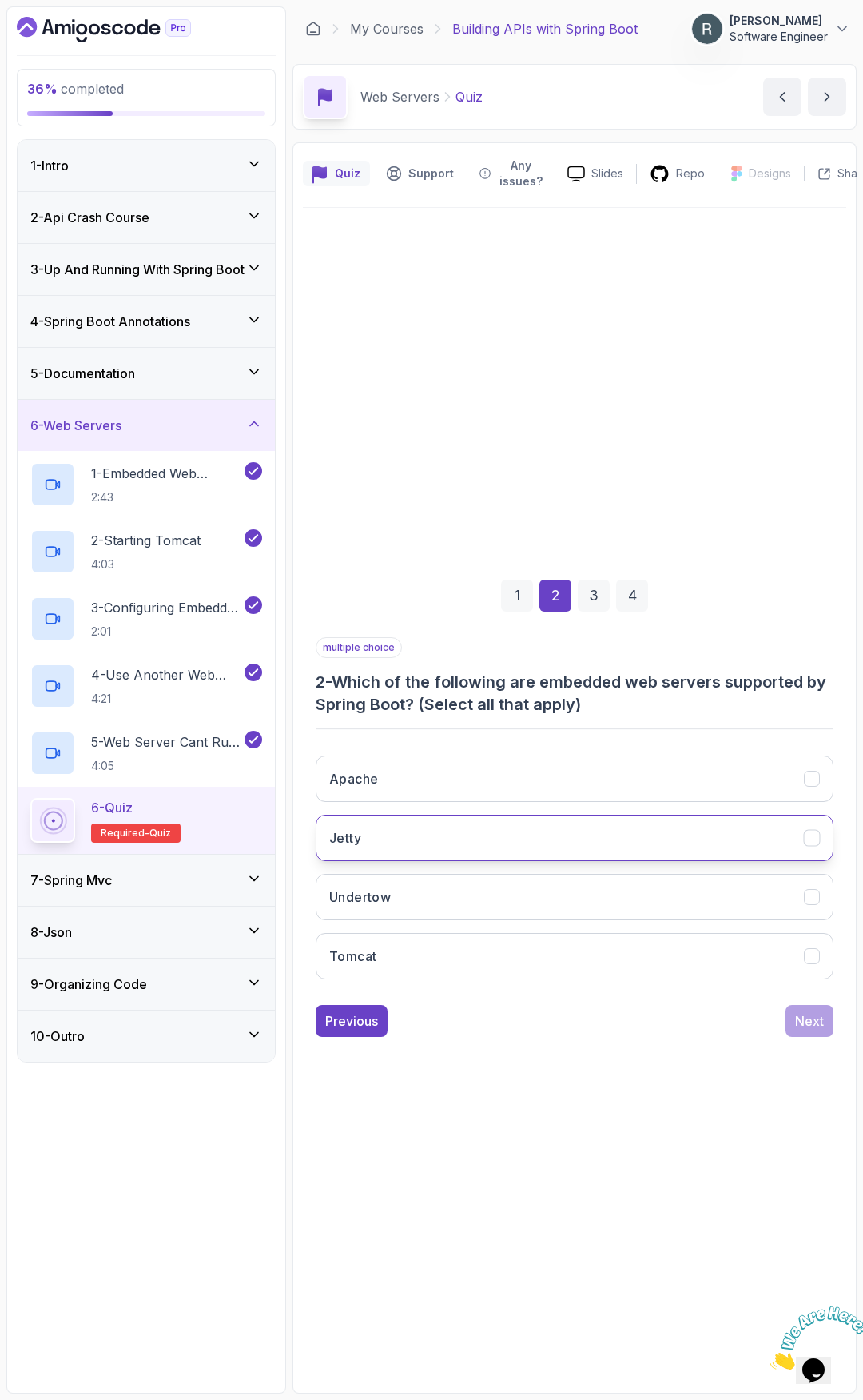
click at [533, 843] on button "Jetty" at bounding box center [574, 837] width 518 height 46
drag, startPoint x: 518, startPoint y: 898, endPoint x: 521, endPoint y: 915, distance: 17.3
click at [518, 900] on button "Undertow" at bounding box center [574, 896] width 518 height 46
click at [529, 963] on button "Tomcat" at bounding box center [574, 955] width 518 height 46
click at [821, 1013] on button "Next" at bounding box center [808, 1020] width 48 height 32
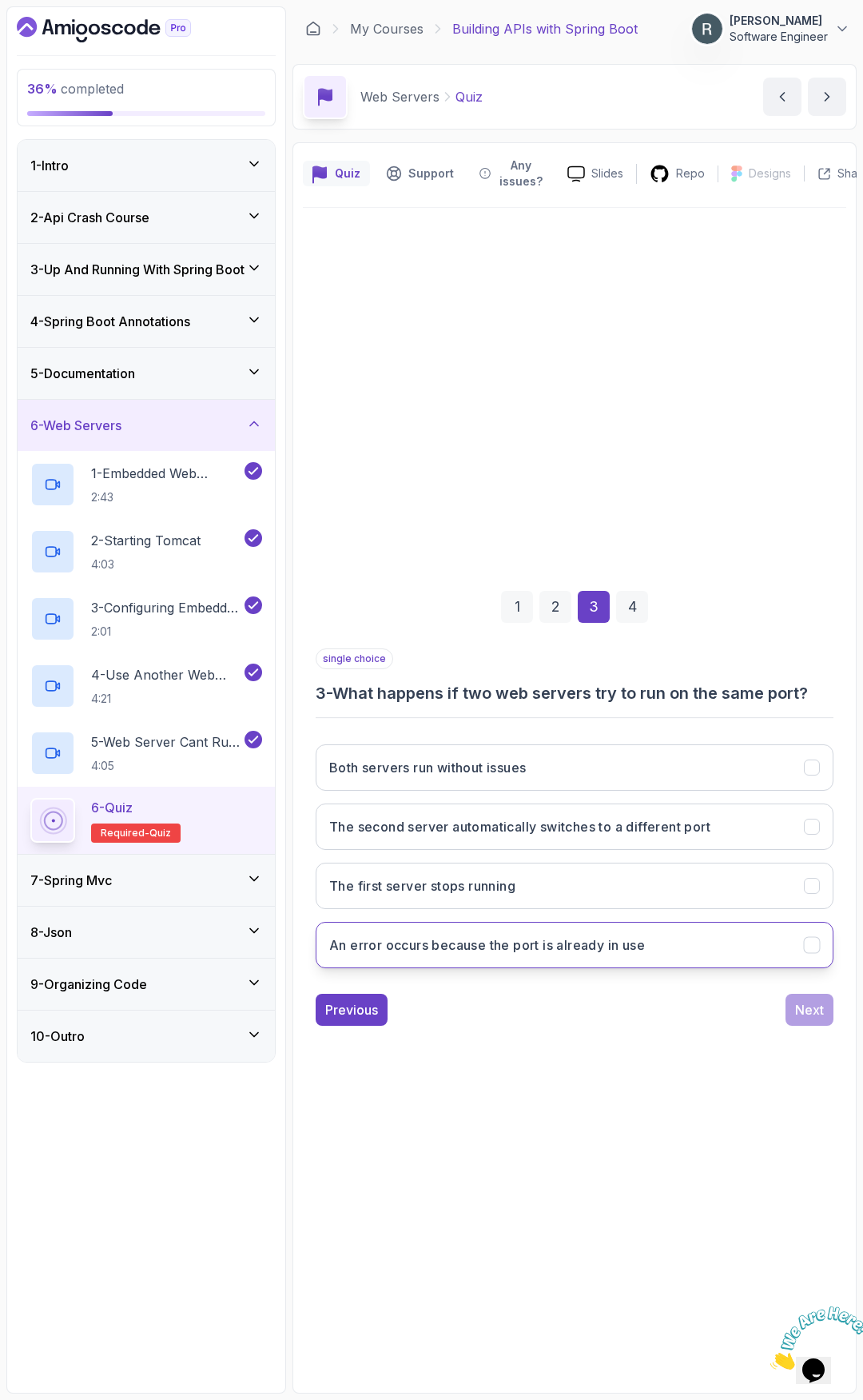
click at [702, 953] on button "An error occurs because the port is already in use" at bounding box center [574, 944] width 518 height 46
click at [801, 1006] on div "Next" at bounding box center [809, 1010] width 29 height 19
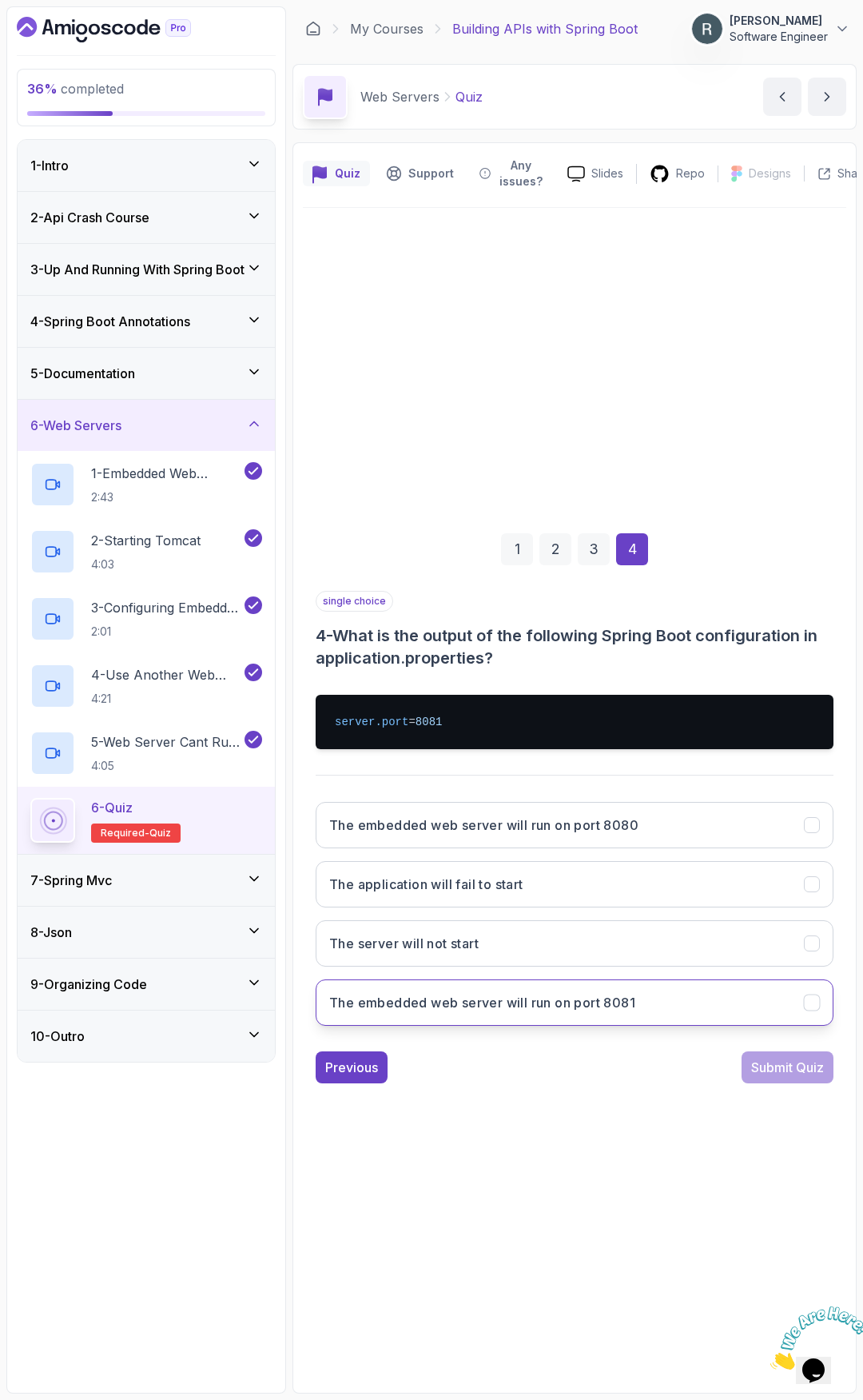
click at [517, 995] on h3 "The embedded web server will run on port 8081" at bounding box center [482, 1002] width 306 height 19
click at [776, 1013] on div "Submit Quiz" at bounding box center [788, 1067] width 73 height 19
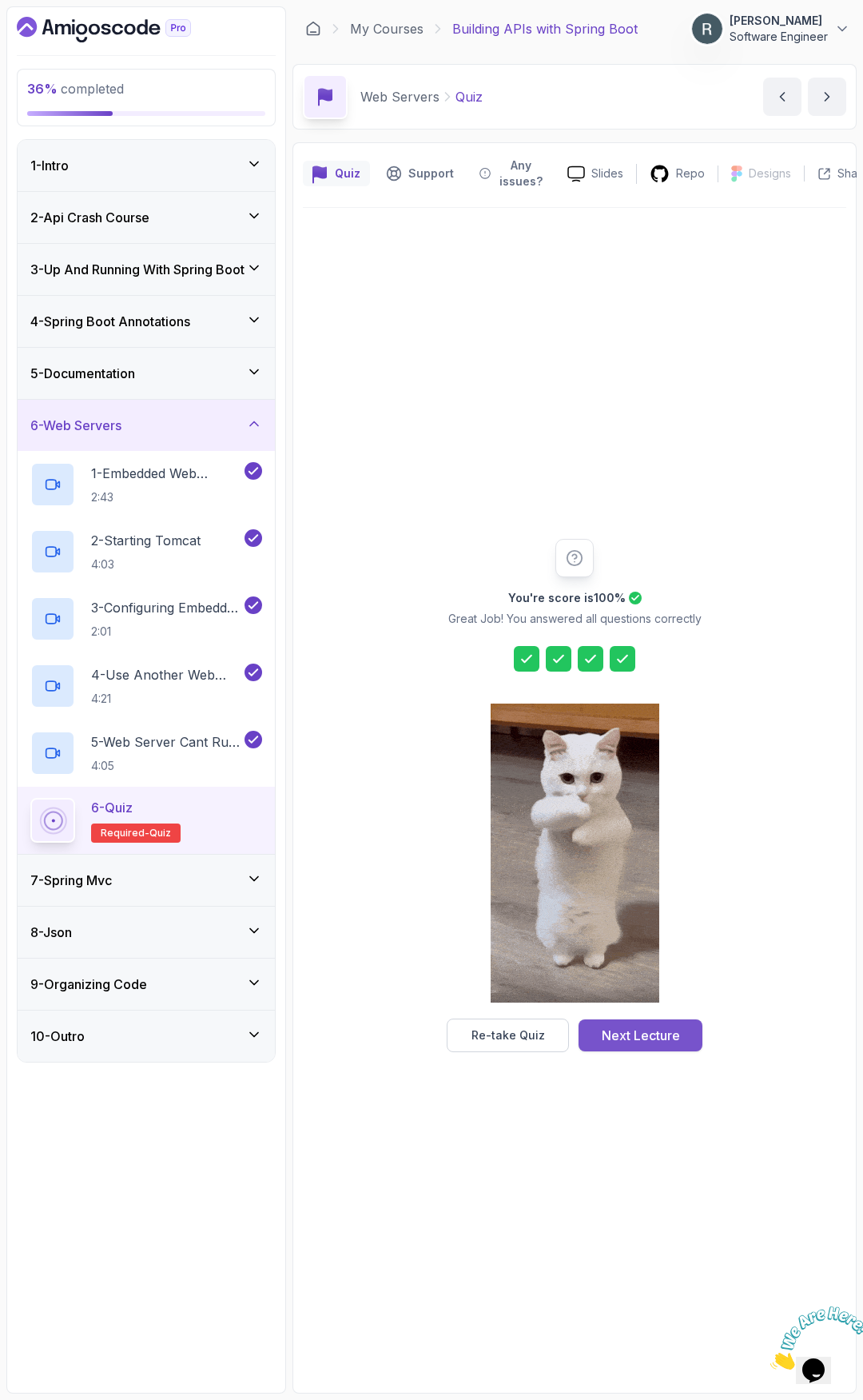
click at [663, 1013] on div "Next Lecture" at bounding box center [640, 1035] width 78 height 19
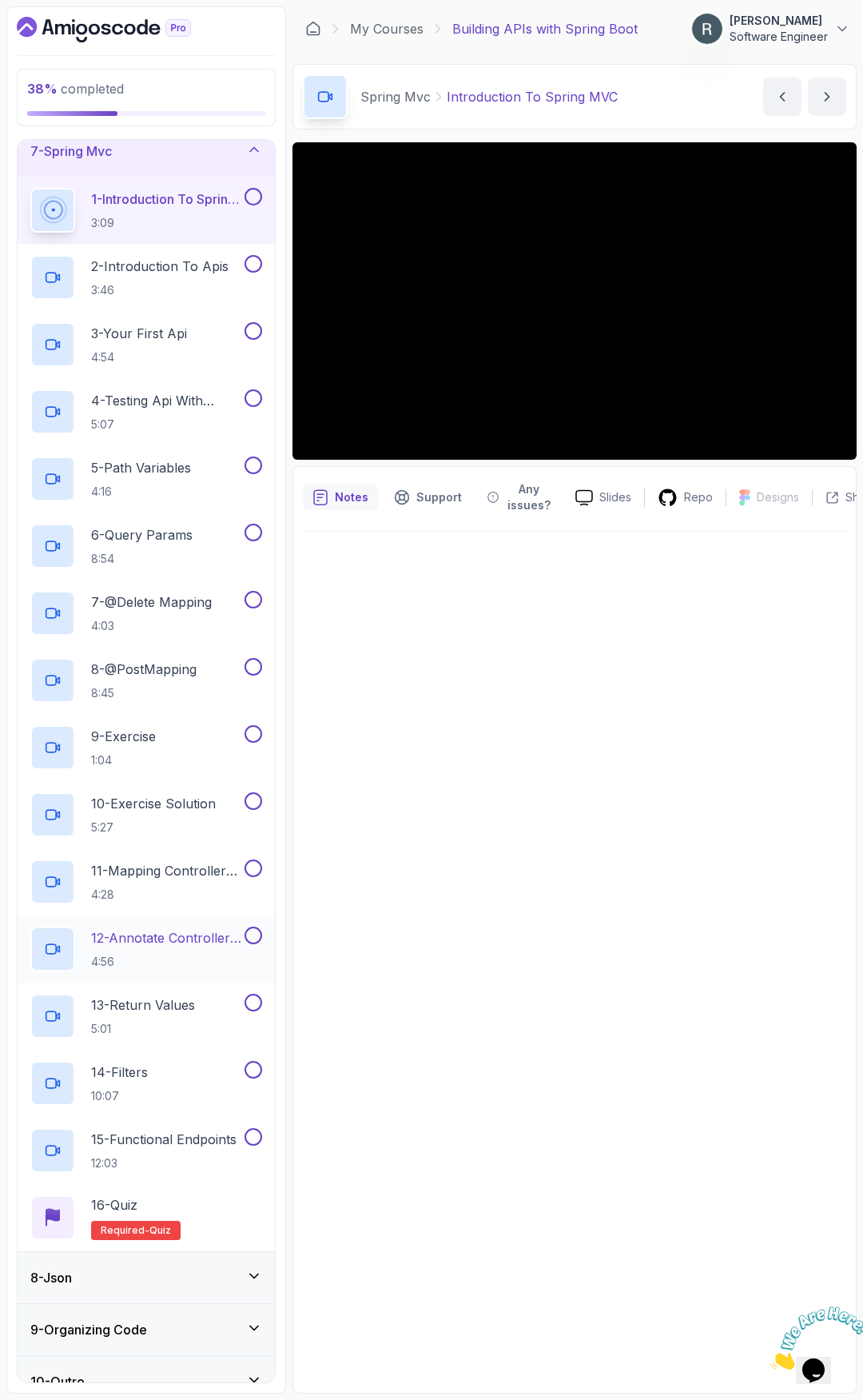
scroll to position [351, 0]
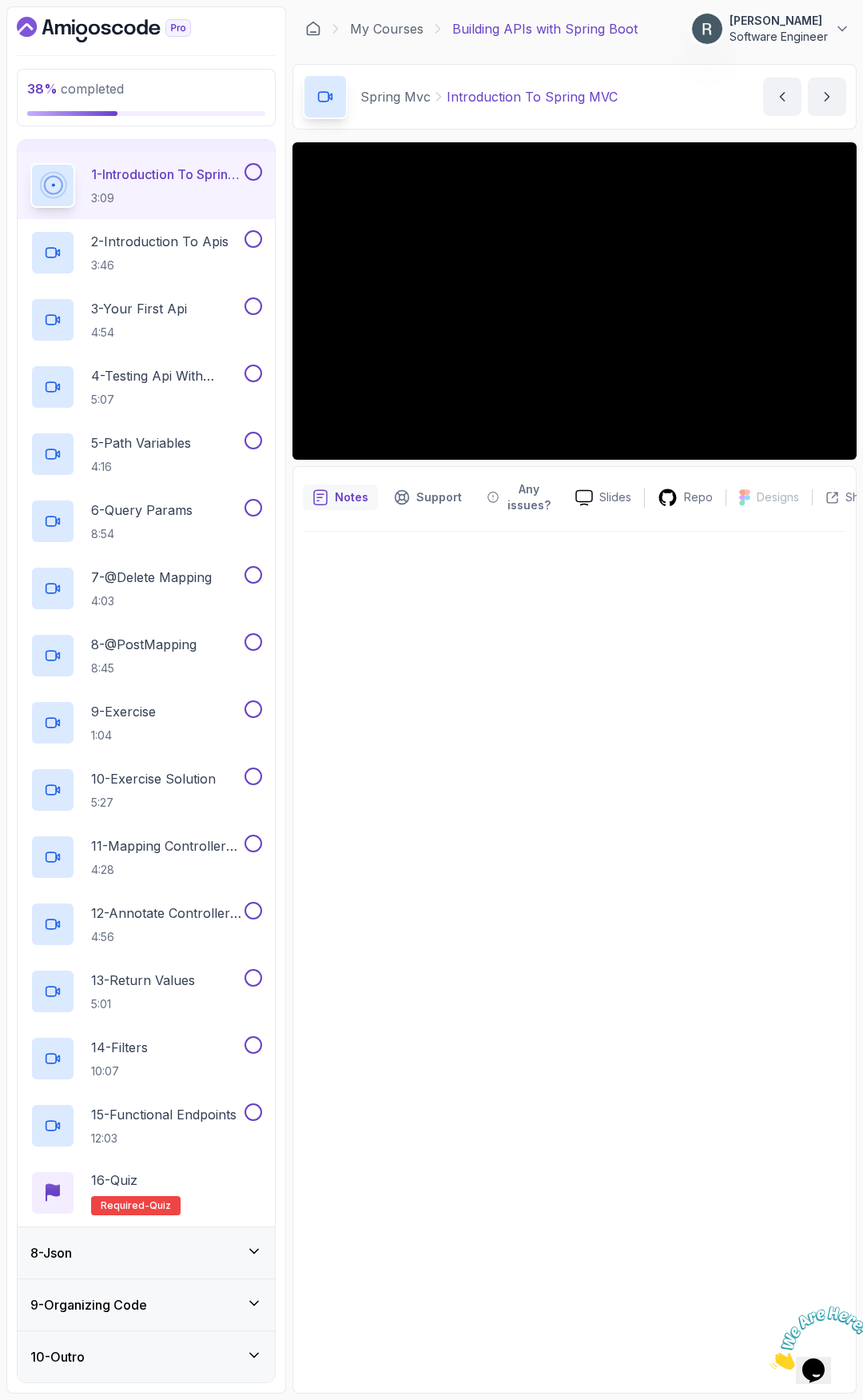
click at [253, 177] on button at bounding box center [253, 172] width 17 height 17
click at [213, 252] on h2 "2 - Introduction To Apis 3:46" at bounding box center [159, 252] width 138 height 42
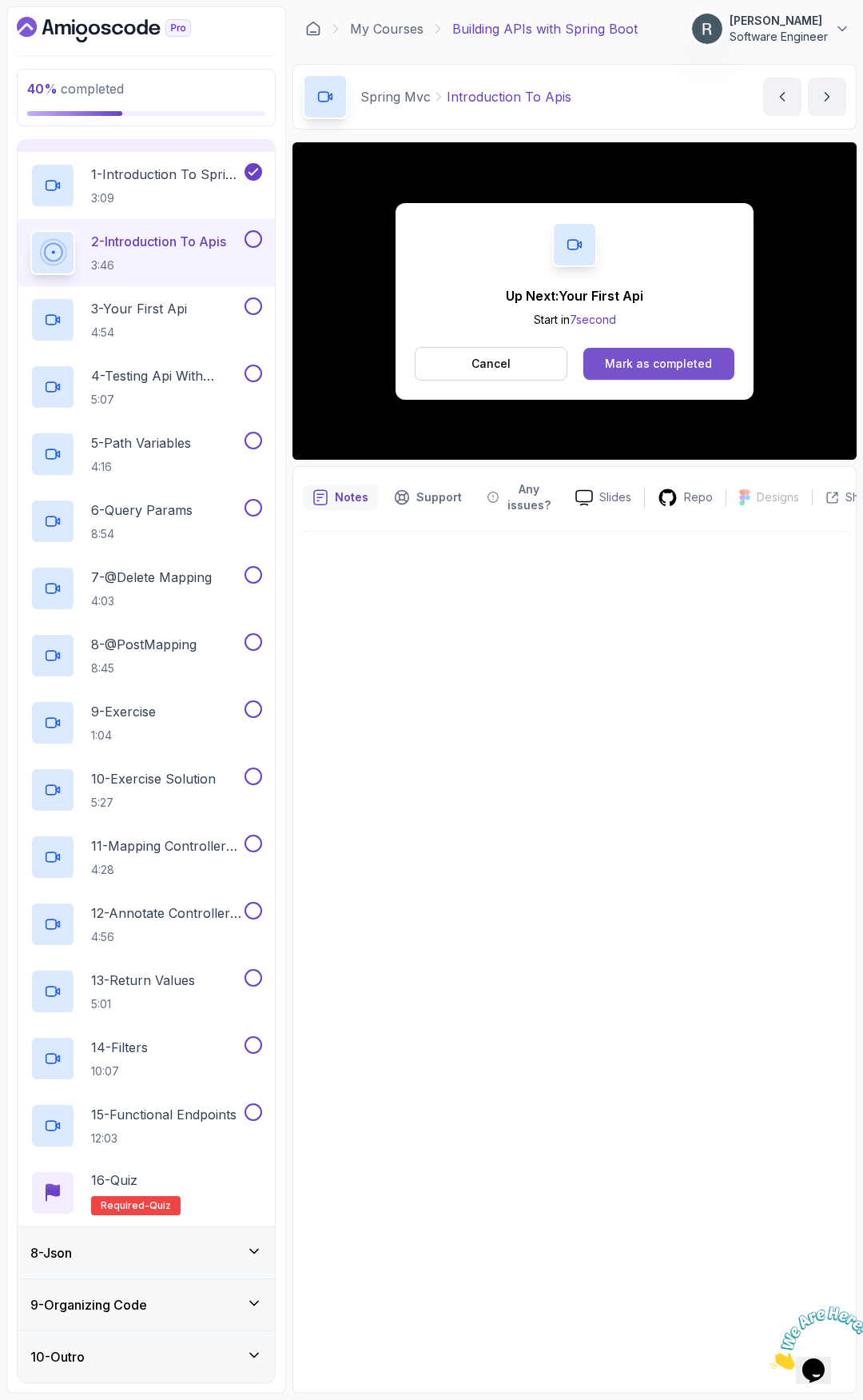
click at [668, 363] on div "Mark as completed" at bounding box center [659, 363] width 107 height 16
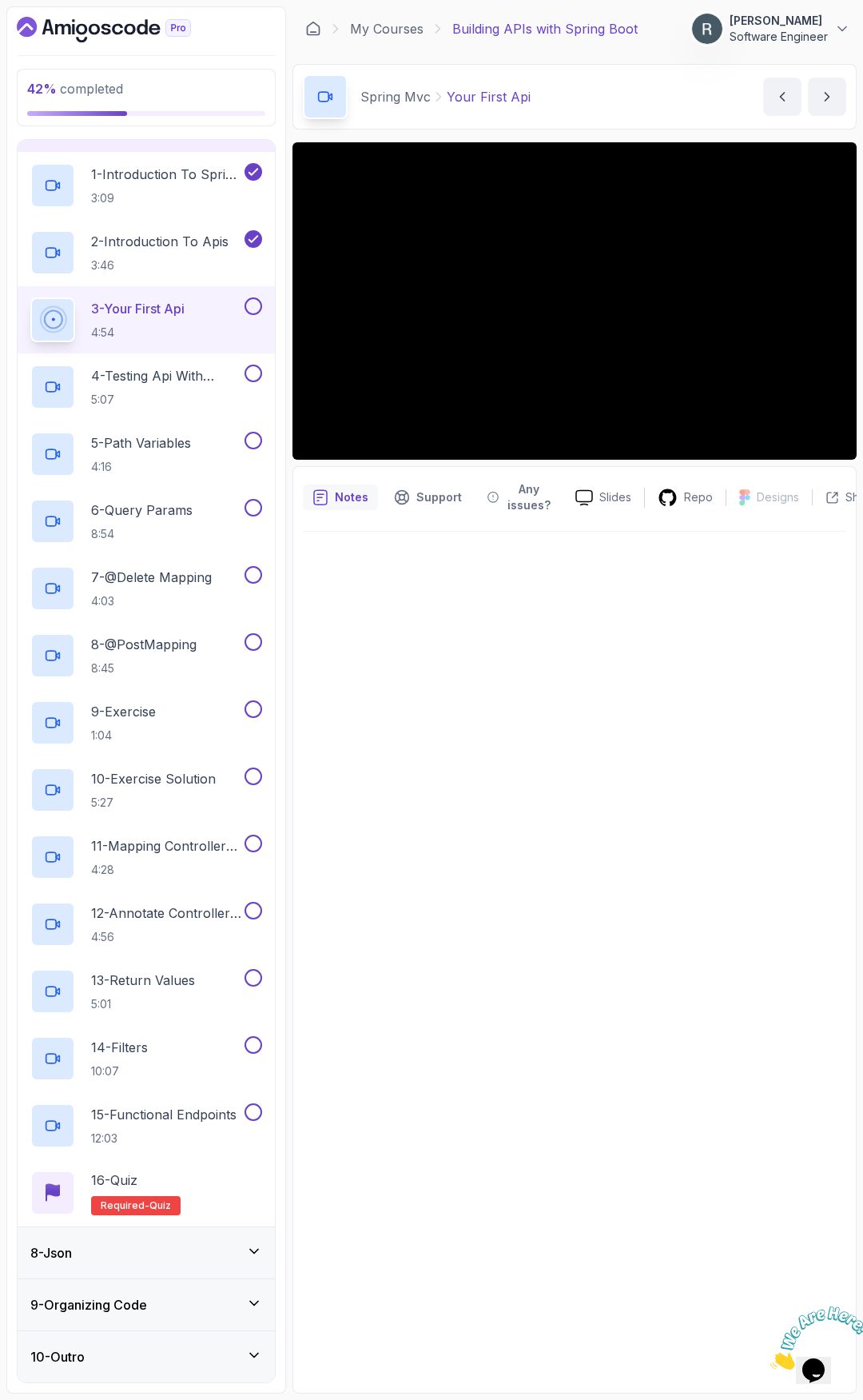
click at [257, 304] on button at bounding box center [253, 306] width 17 height 17
click at [204, 379] on p "4 - Testing Api With Chrome And Intellij" at bounding box center [165, 375] width 150 height 19
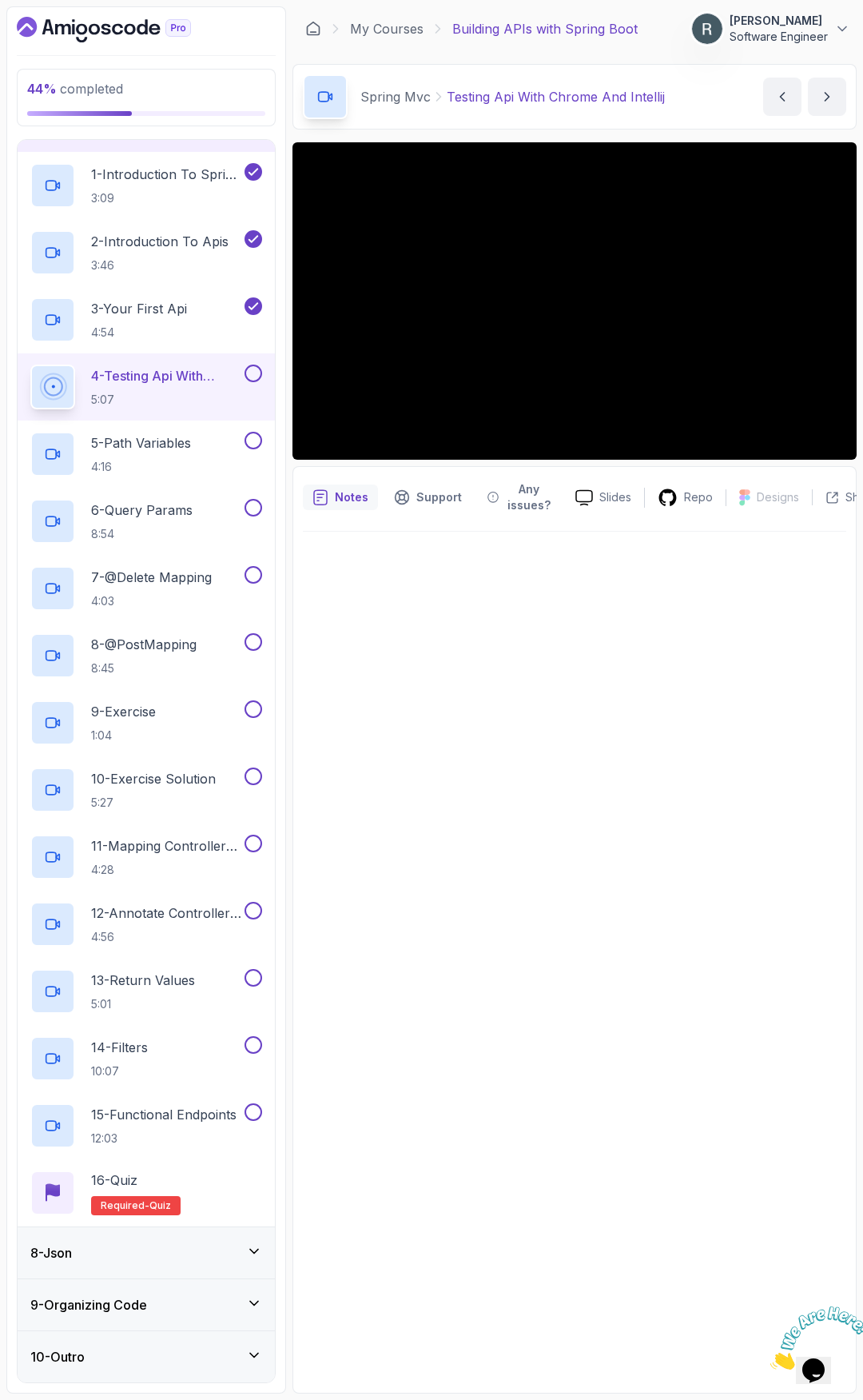
click at [255, 375] on button at bounding box center [253, 373] width 17 height 17
click at [183, 446] on p "5 - Path Variables" at bounding box center [140, 443] width 100 height 19
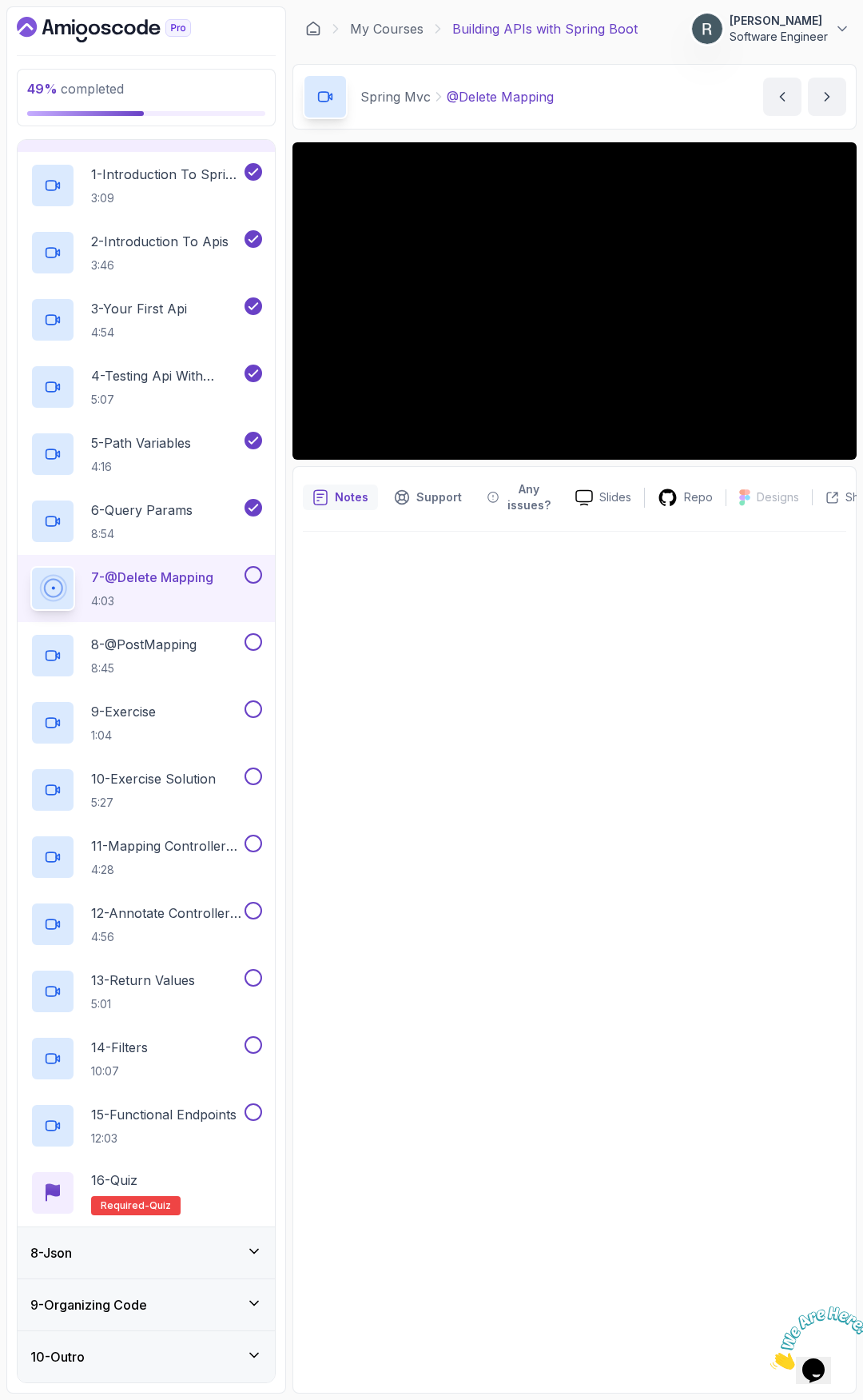
click at [197, 571] on p "7 - @Delete Mapping" at bounding box center [152, 577] width 122 height 19
click at [191, 513] on p "6 - Query Params" at bounding box center [141, 510] width 101 height 19
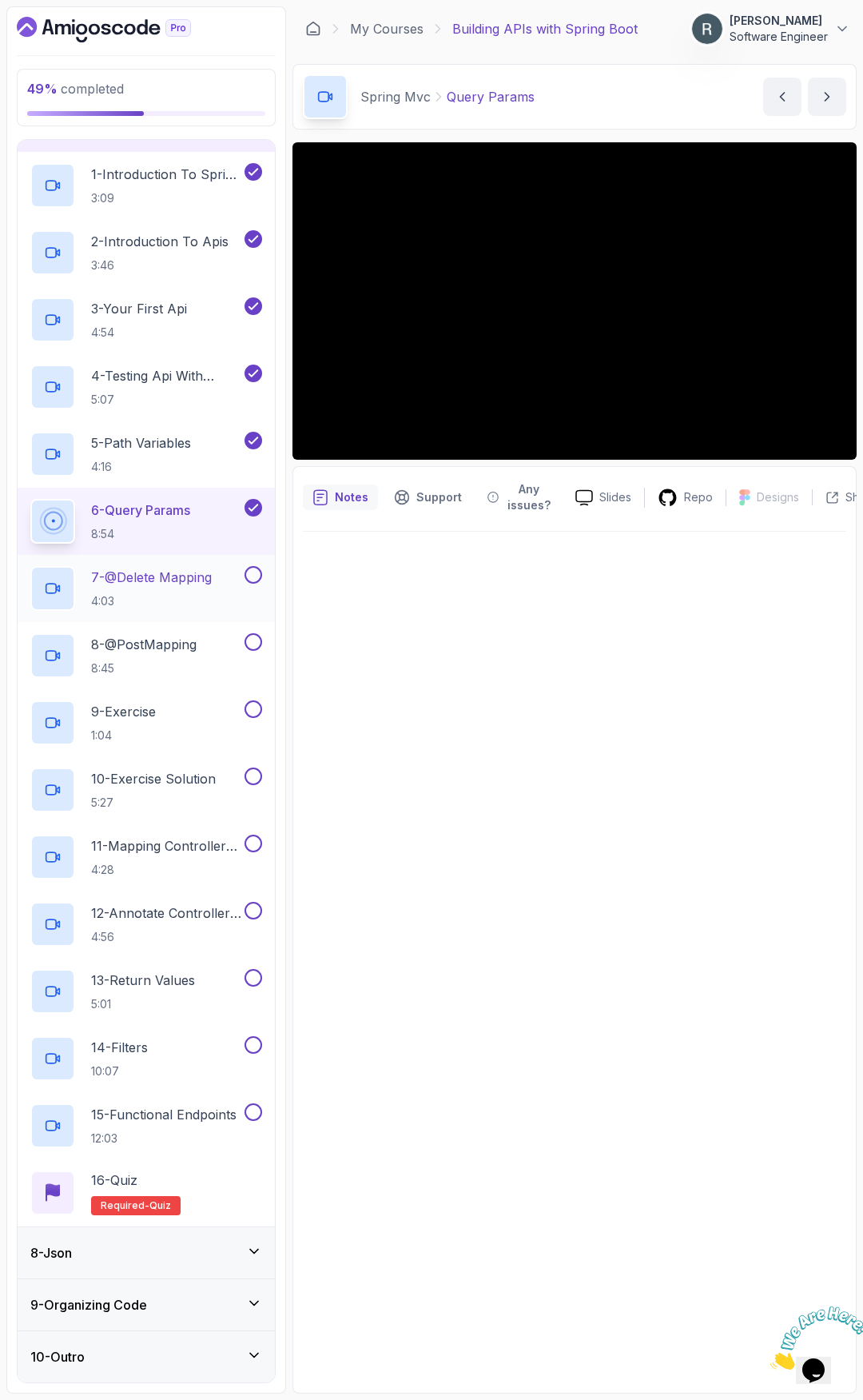
click at [178, 564] on div "7 - @Delete Mapping 4:03" at bounding box center [146, 588] width 257 height 67
click at [221, 574] on div "7 - @Delete Mapping 4:03" at bounding box center [135, 589] width 211 height 45
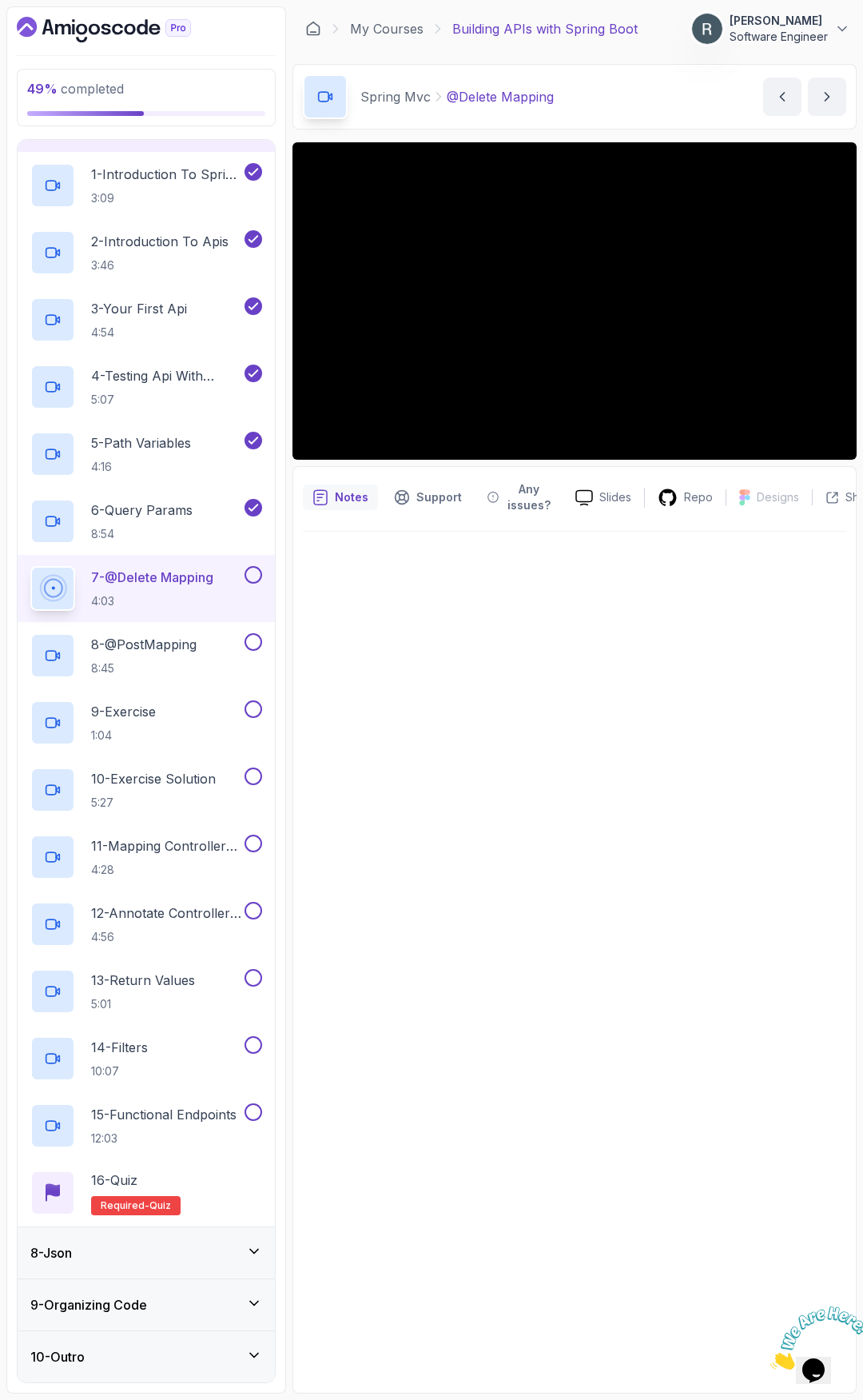
click at [258, 570] on button at bounding box center [253, 575] width 17 height 17
click at [197, 654] on h2 "8 - @PostMapping 8:45" at bounding box center [144, 655] width 106 height 42
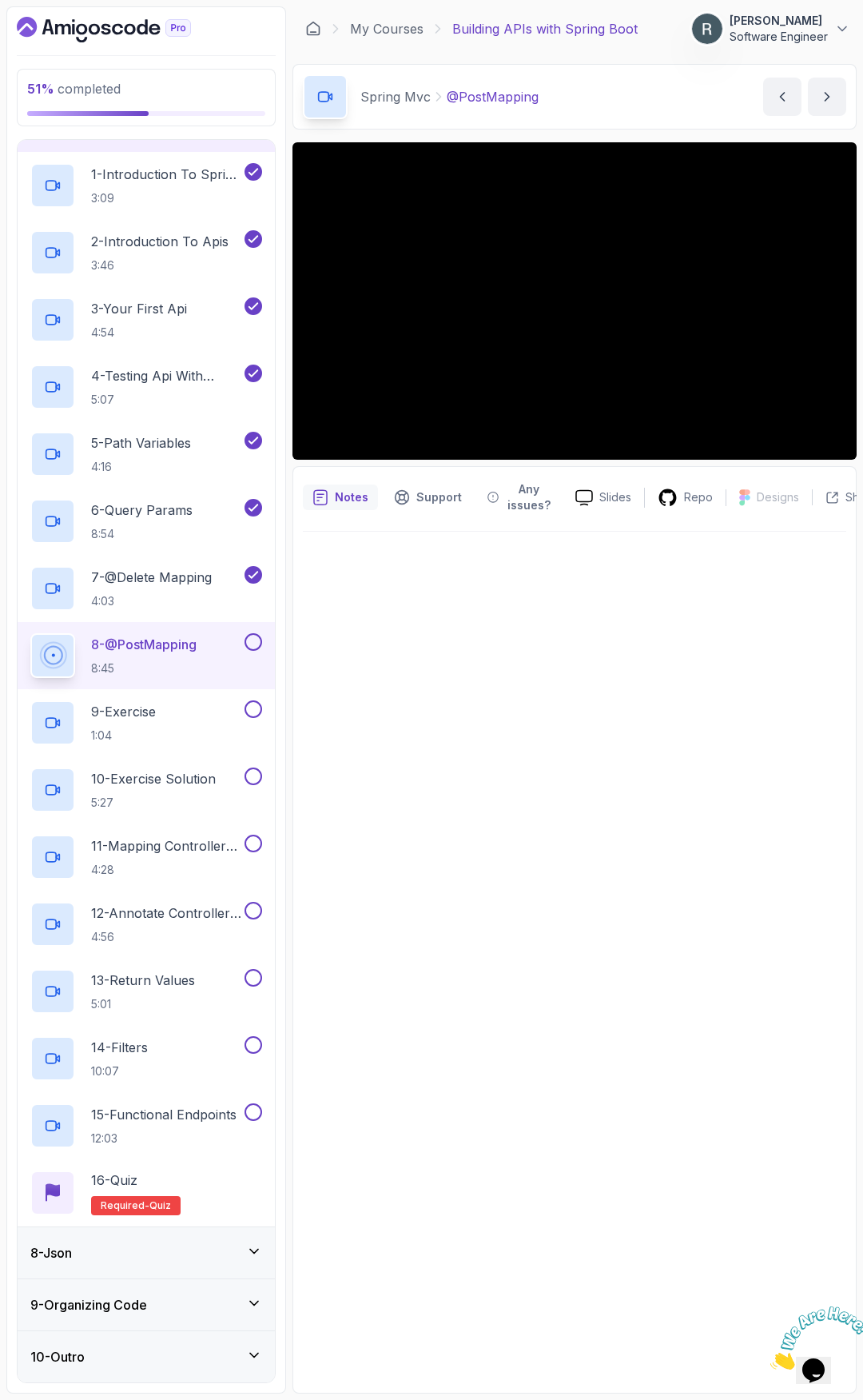
click at [260, 639] on button at bounding box center [253, 641] width 17 height 17
click at [197, 719] on div "9 - Exercise 1:04" at bounding box center [135, 723] width 211 height 45
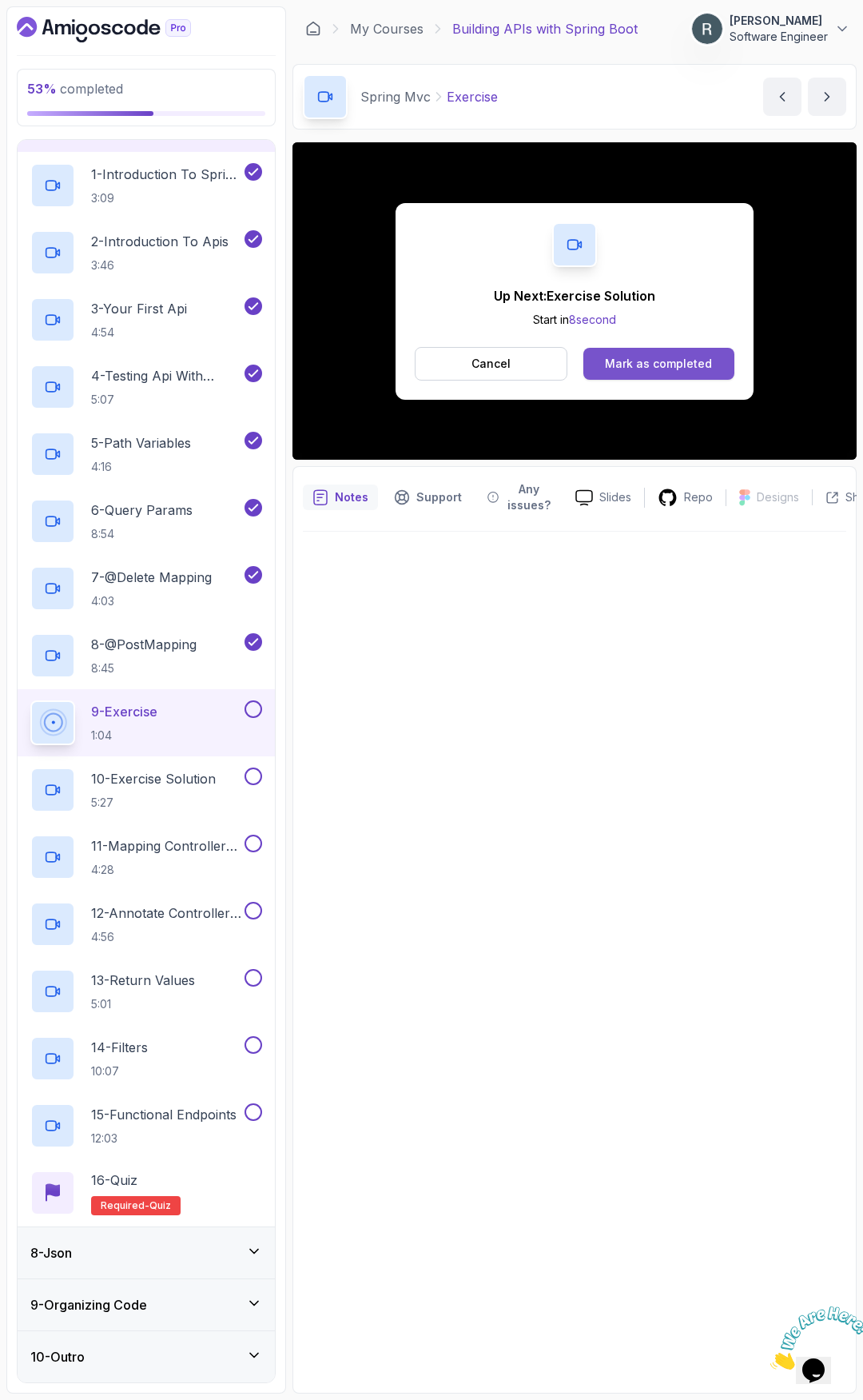
click at [629, 371] on div "Mark as completed" at bounding box center [659, 363] width 107 height 16
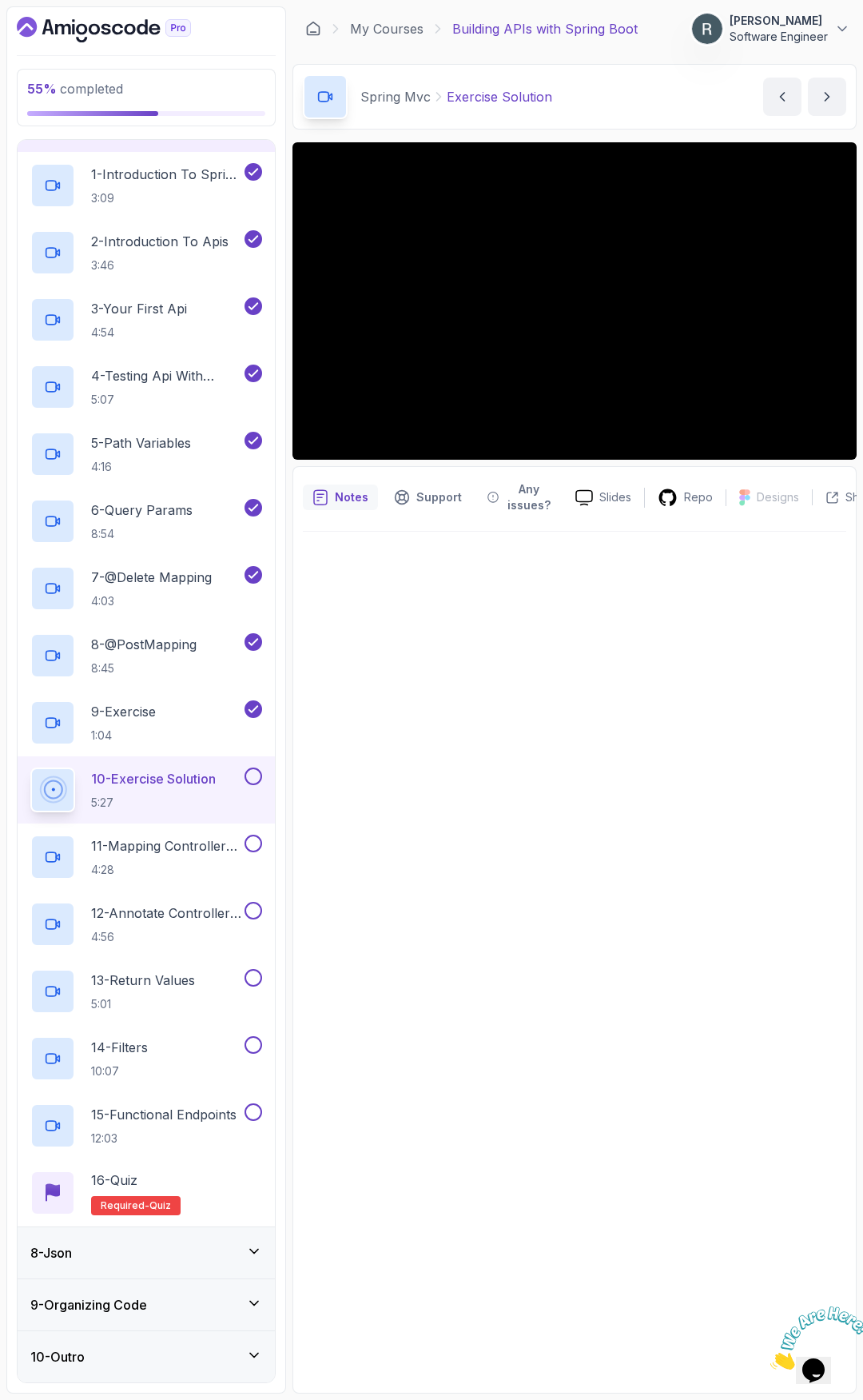
click at [184, 786] on p "10 - Exercise Solution" at bounding box center [153, 778] width 125 height 19
click at [190, 691] on div "9 - Exercise 1:04" at bounding box center [146, 722] width 257 height 67
click at [197, 717] on div "9 - Exercise 1:04" at bounding box center [135, 723] width 211 height 45
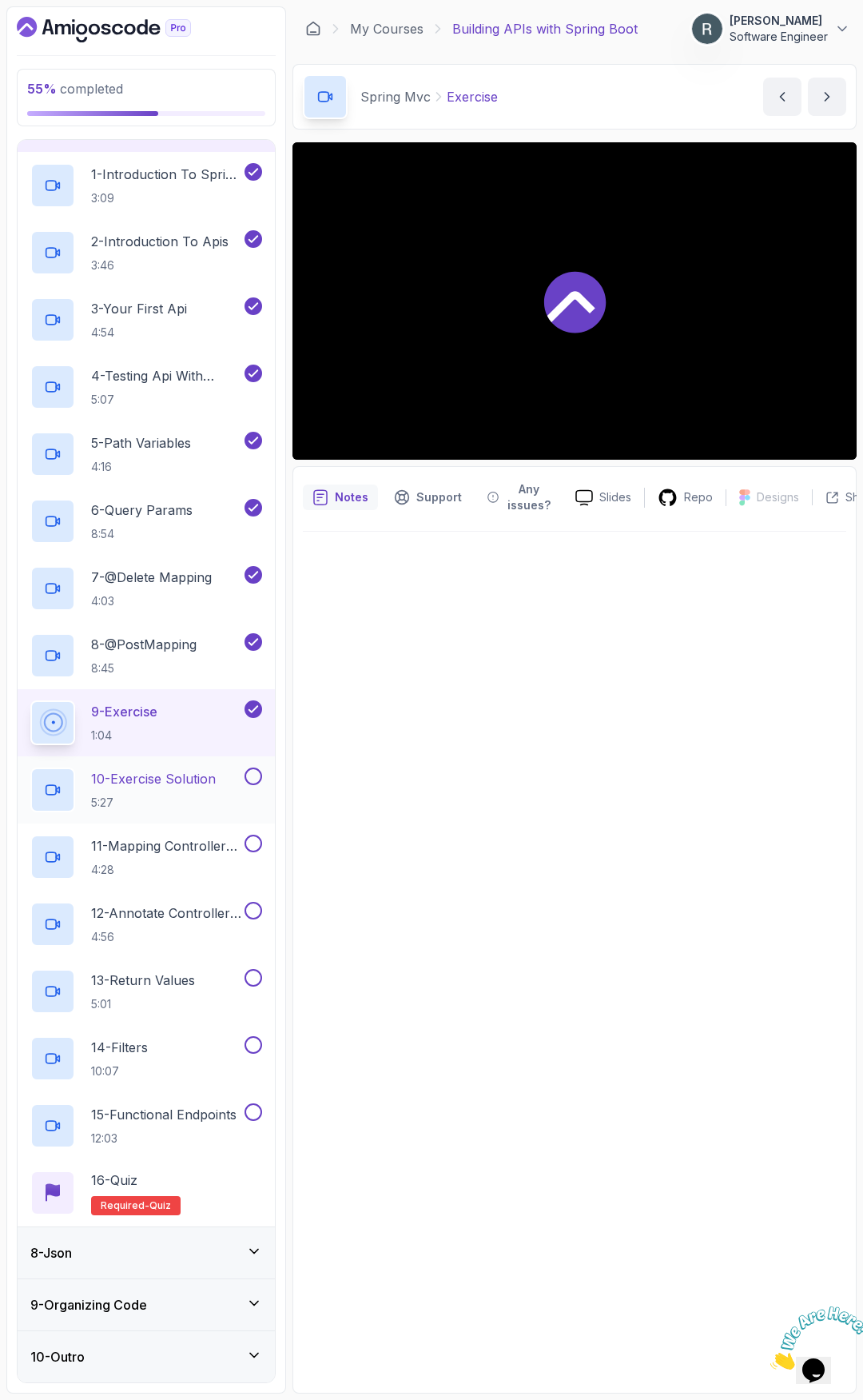
click at [204, 787] on p "10 - Exercise Solution" at bounding box center [153, 778] width 125 height 19
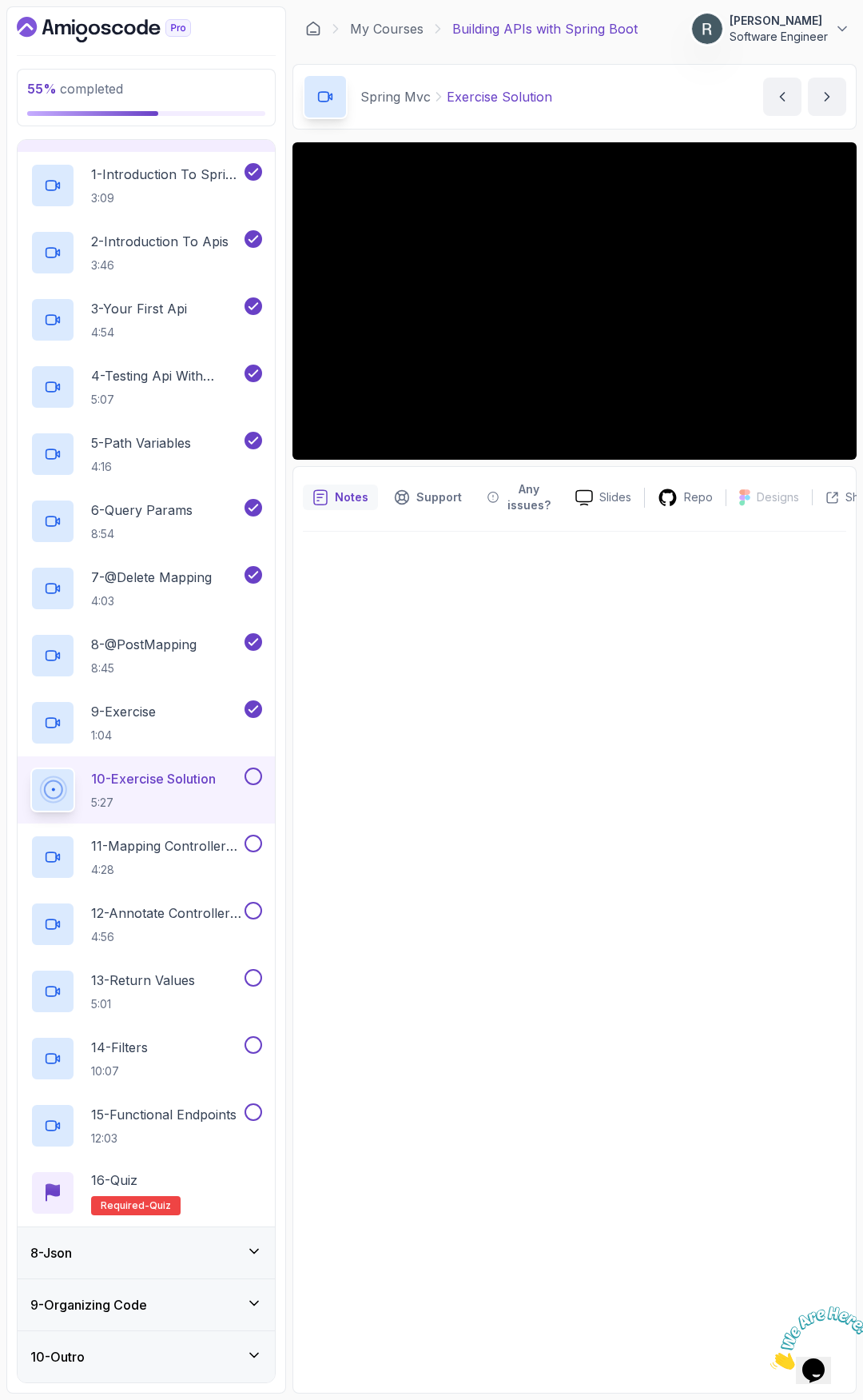
click at [254, 775] on button at bounding box center [253, 776] width 17 height 17
click at [204, 850] on p "11 - Mapping Controllers With @Requestmapping" at bounding box center [165, 846] width 150 height 19
